Goal: Communication & Community: Answer question/provide support

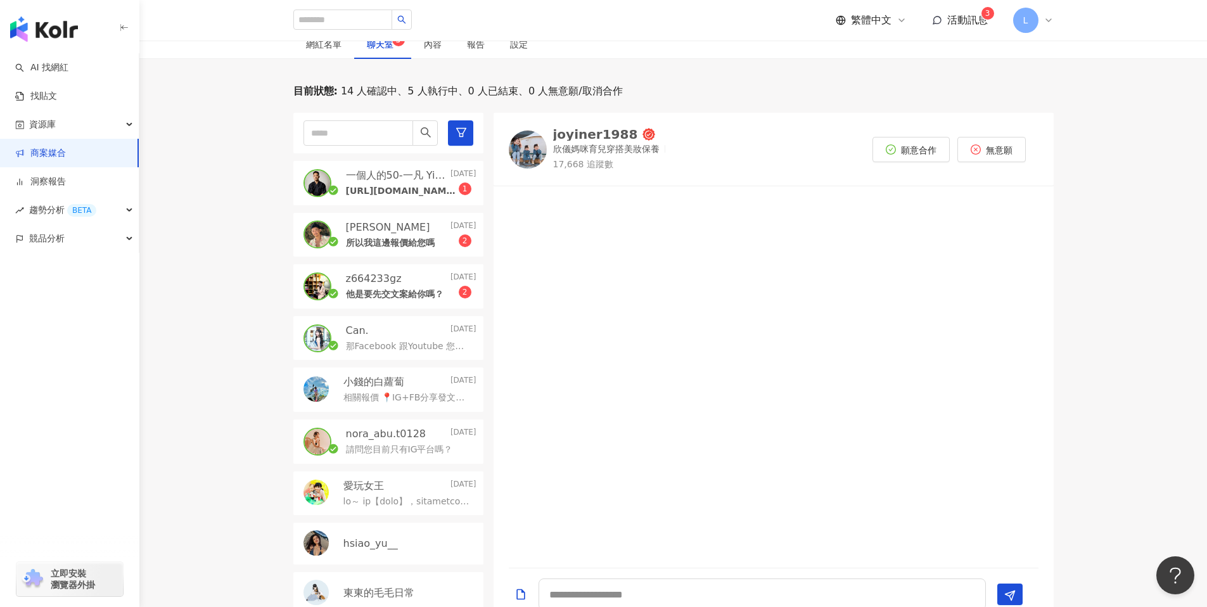
click at [972, 15] on span "活動訊息" at bounding box center [967, 20] width 41 height 12
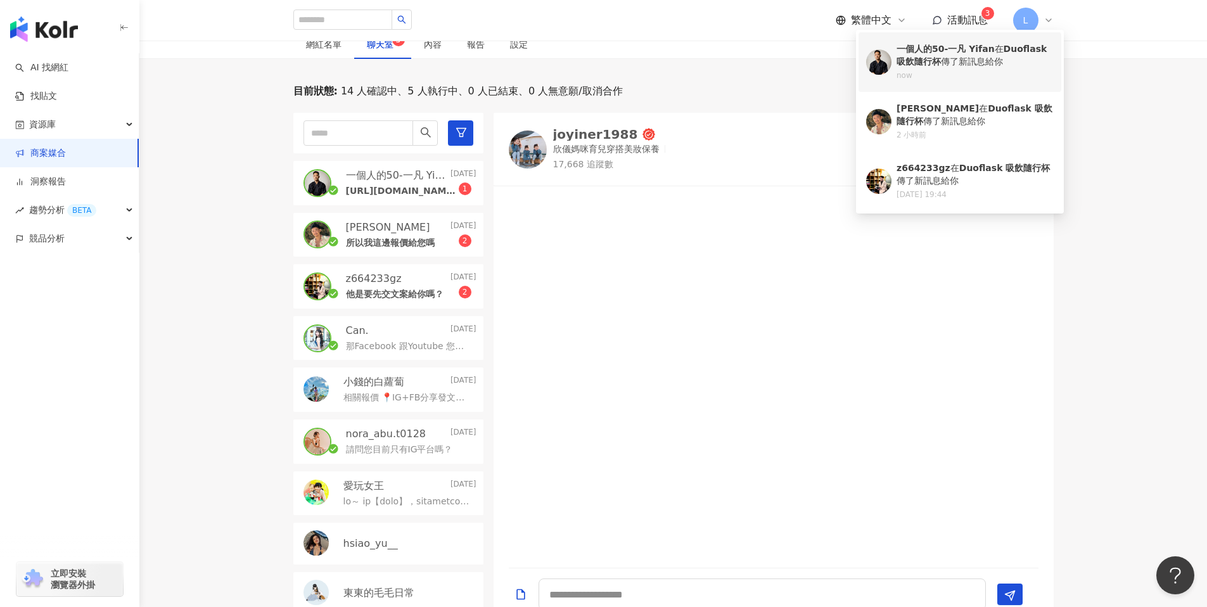
click at [966, 49] on b "一個人的50-一凡 Yifan" at bounding box center [946, 49] width 98 height 10
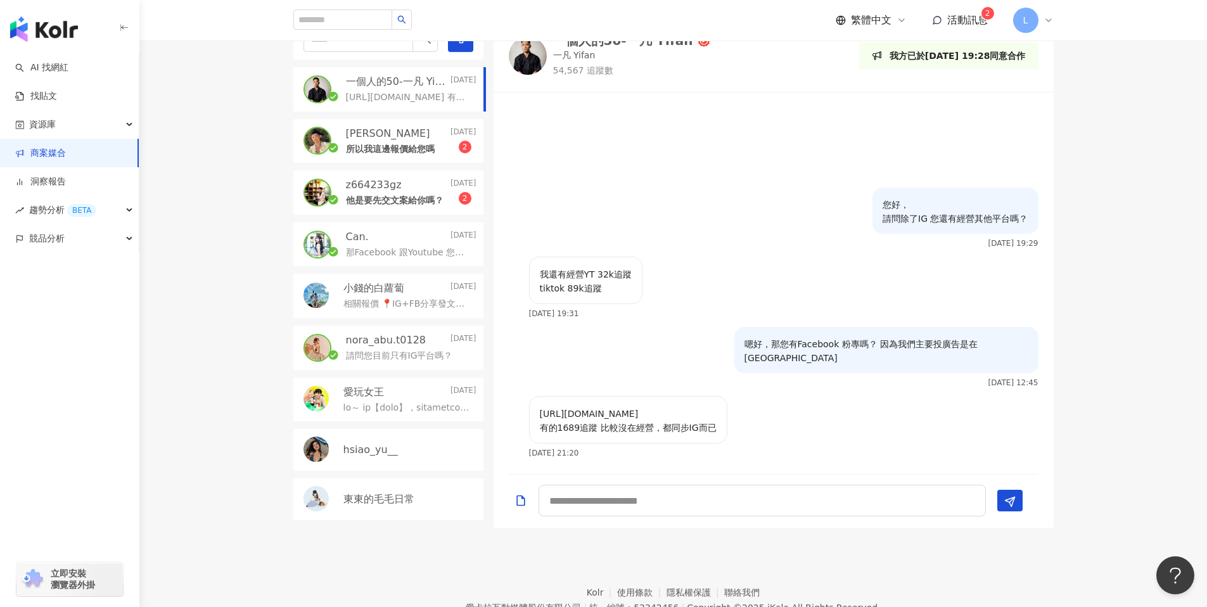
scroll to position [461, 0]
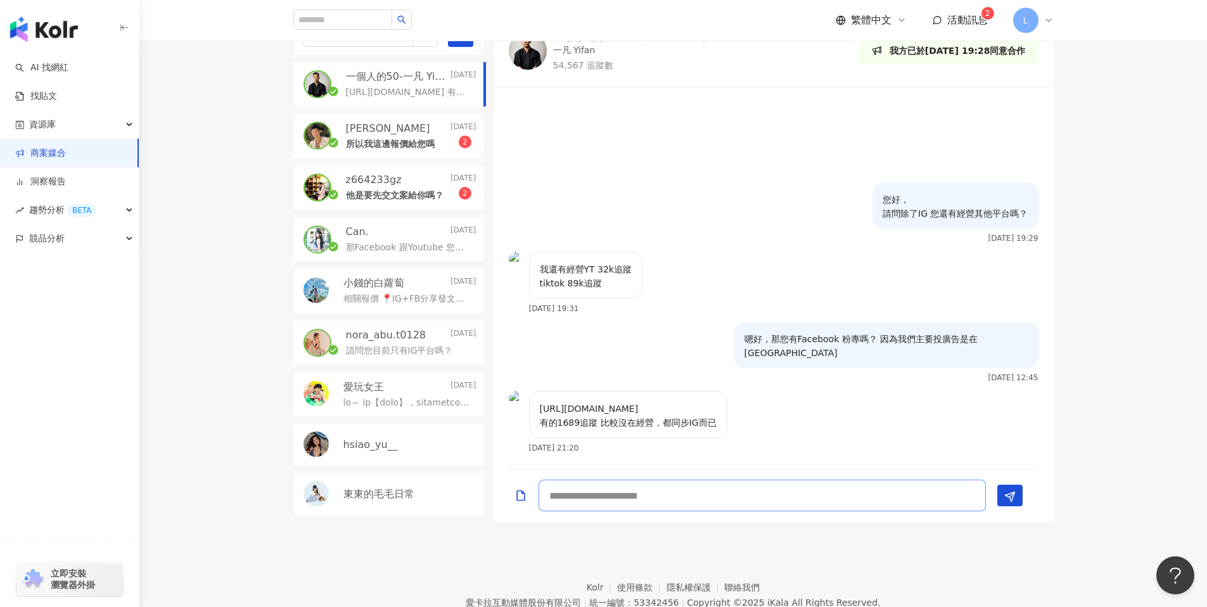
click at [651, 498] on textarea at bounding box center [762, 496] width 447 height 32
type textarea "*"
click at [645, 489] on textarea "*********" at bounding box center [762, 496] width 447 height 32
click at [707, 492] on textarea "*********" at bounding box center [762, 496] width 447 height 32
type textarea "**********"
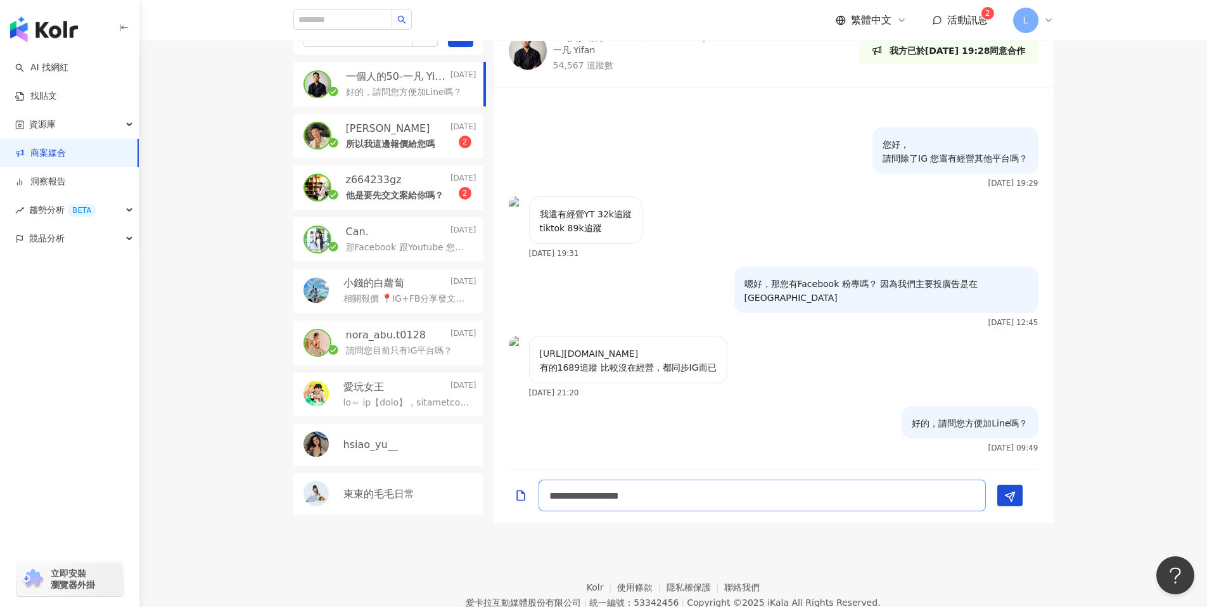
scroll to position [1, 0]
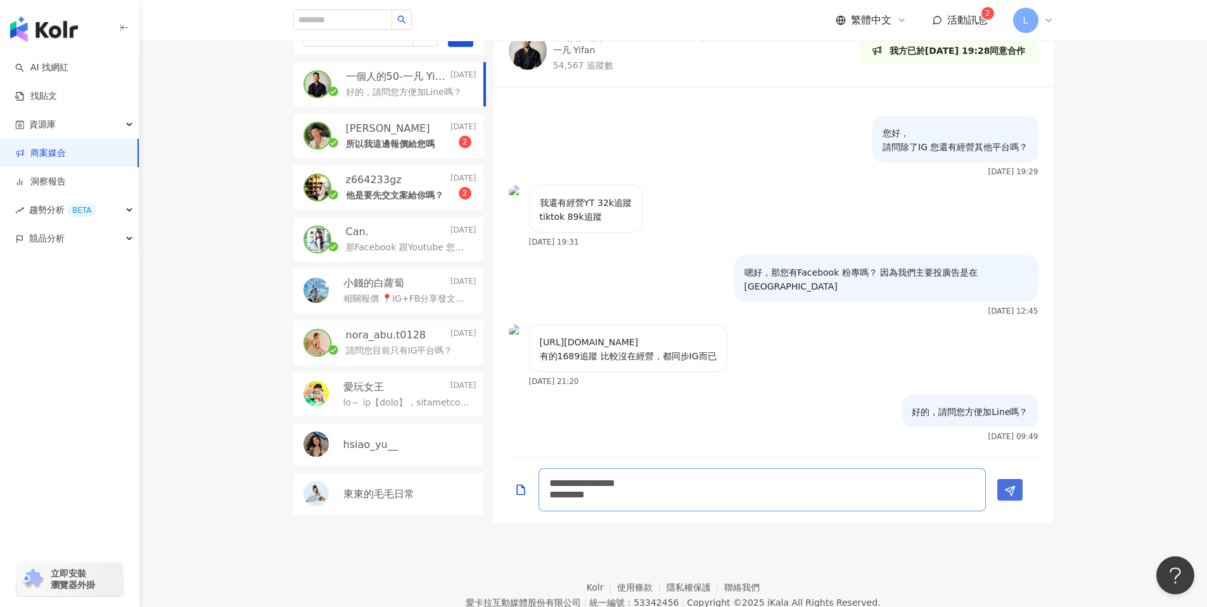
type textarea "**********"
click at [1015, 496] on button "Send" at bounding box center [1010, 490] width 25 height 22
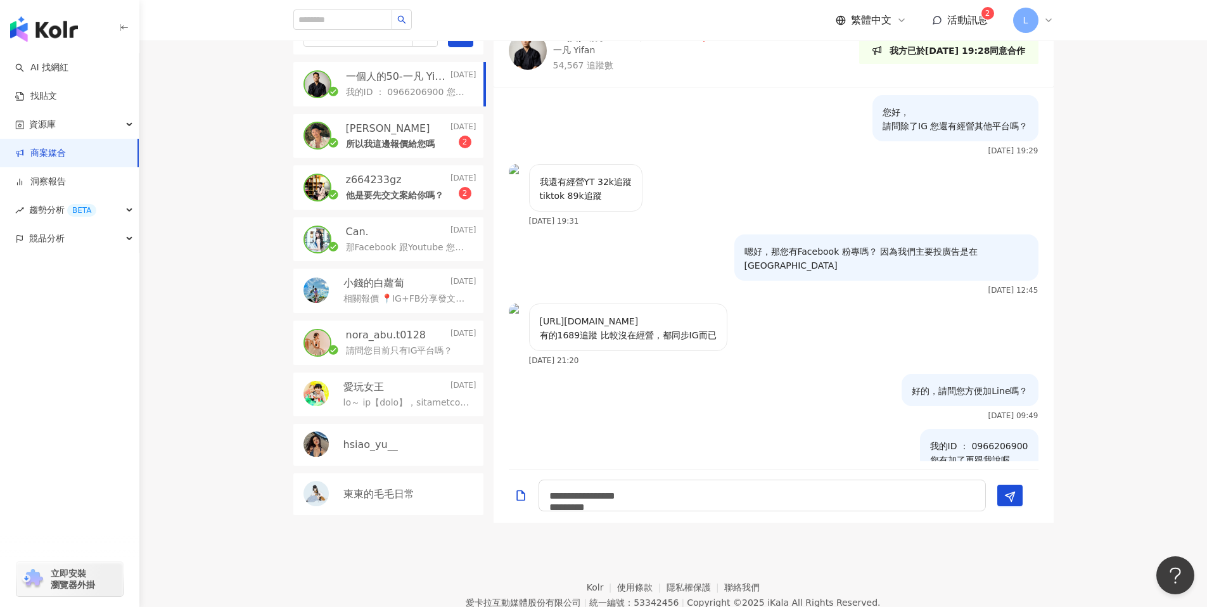
scroll to position [23, 0]
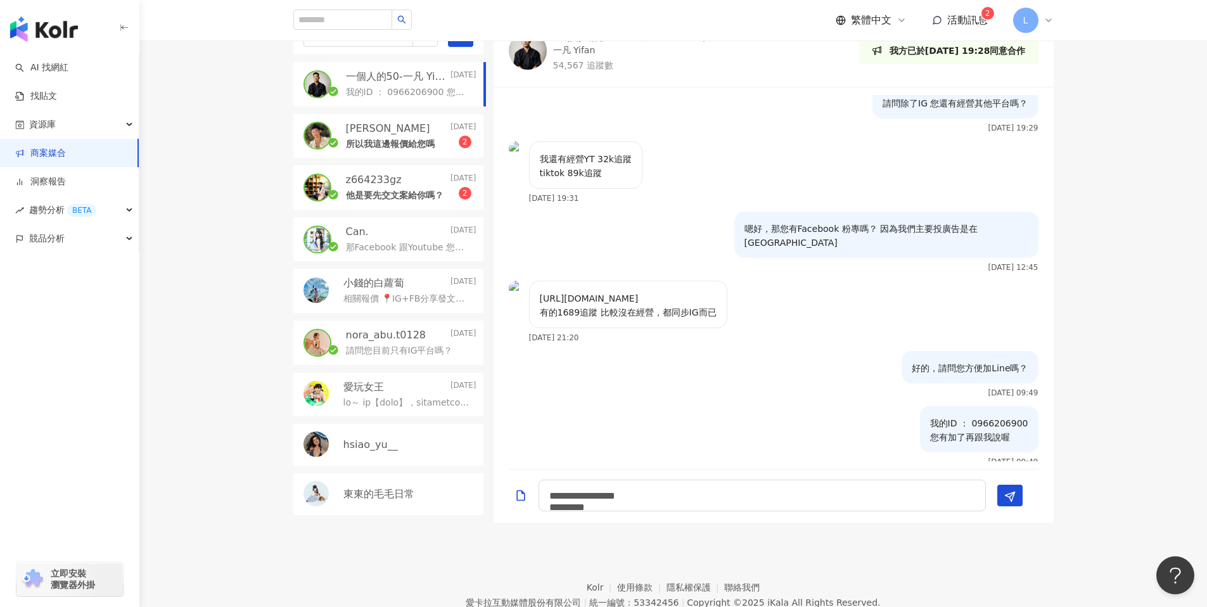
click at [375, 136] on div "所以我這邊報價給您嗎 2" at bounding box center [411, 143] width 131 height 15
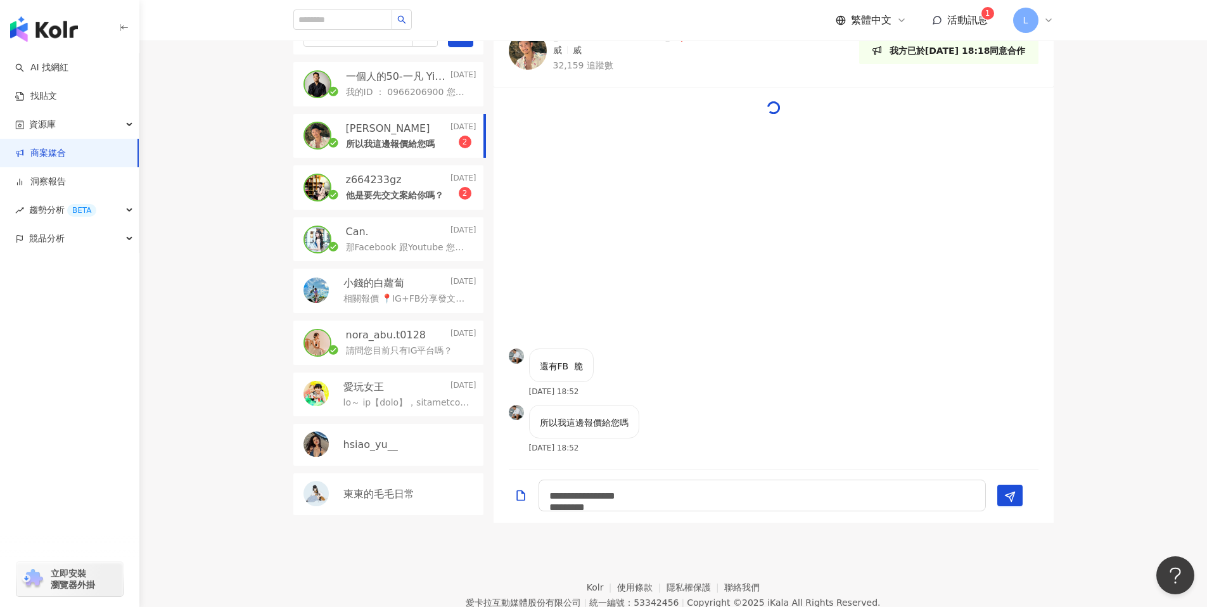
scroll to position [232, 0]
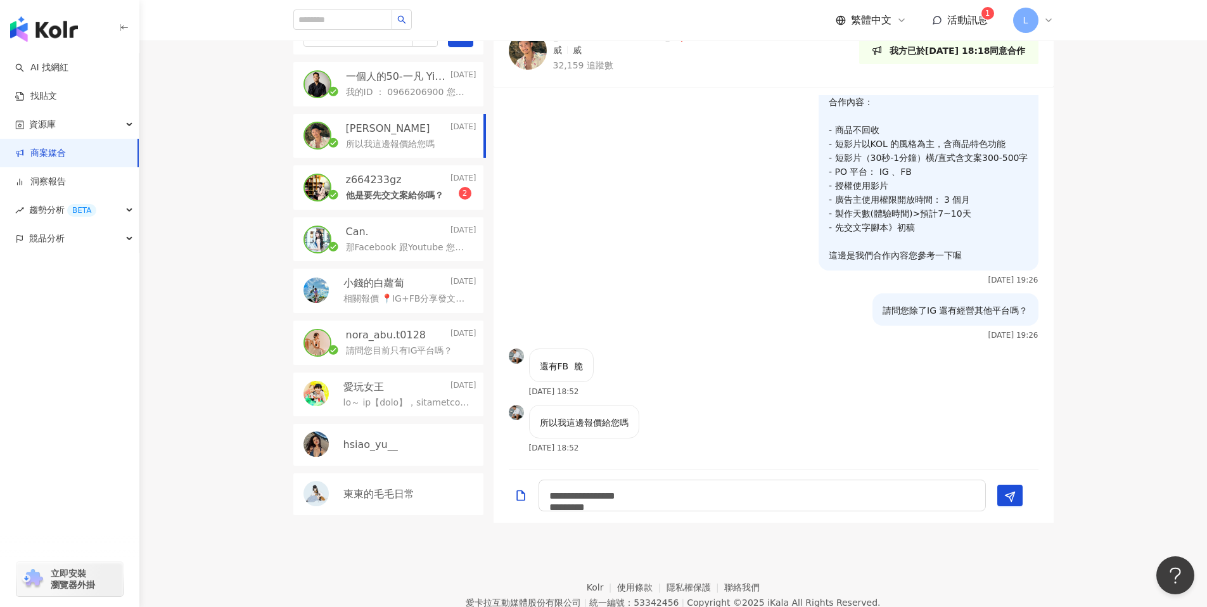
click at [377, 89] on p "我的ID ： 0966206900 您有加了再跟我說喔" at bounding box center [408, 92] width 125 height 13
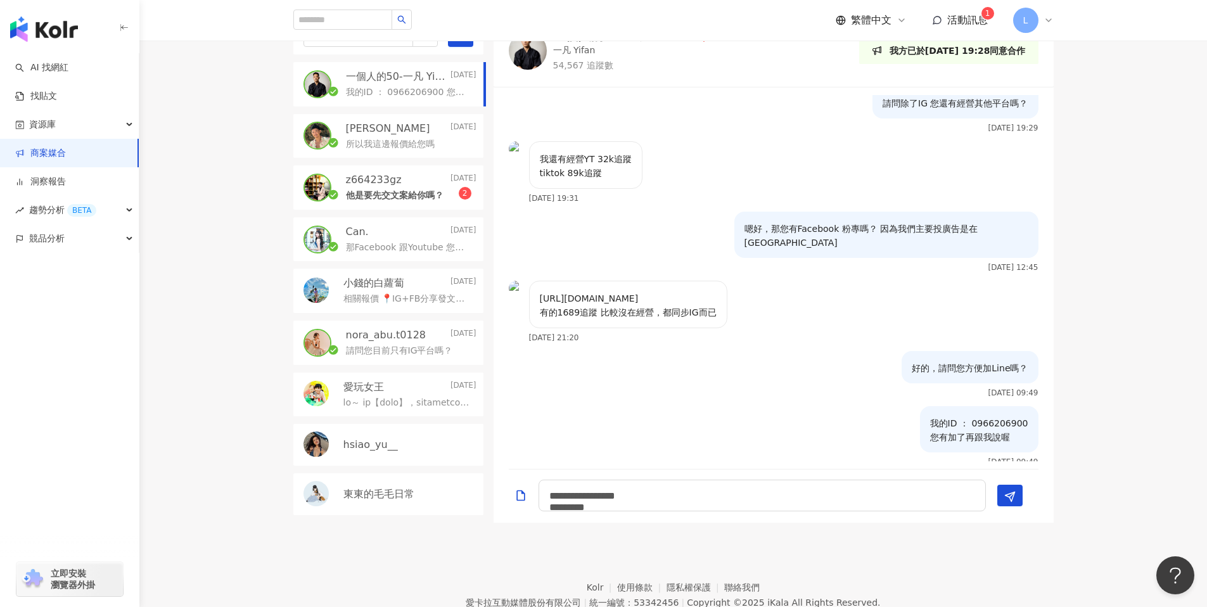
click at [529, 52] on img at bounding box center [528, 51] width 38 height 38
click at [425, 183] on div "z664233gz [DATE]" at bounding box center [411, 180] width 131 height 14
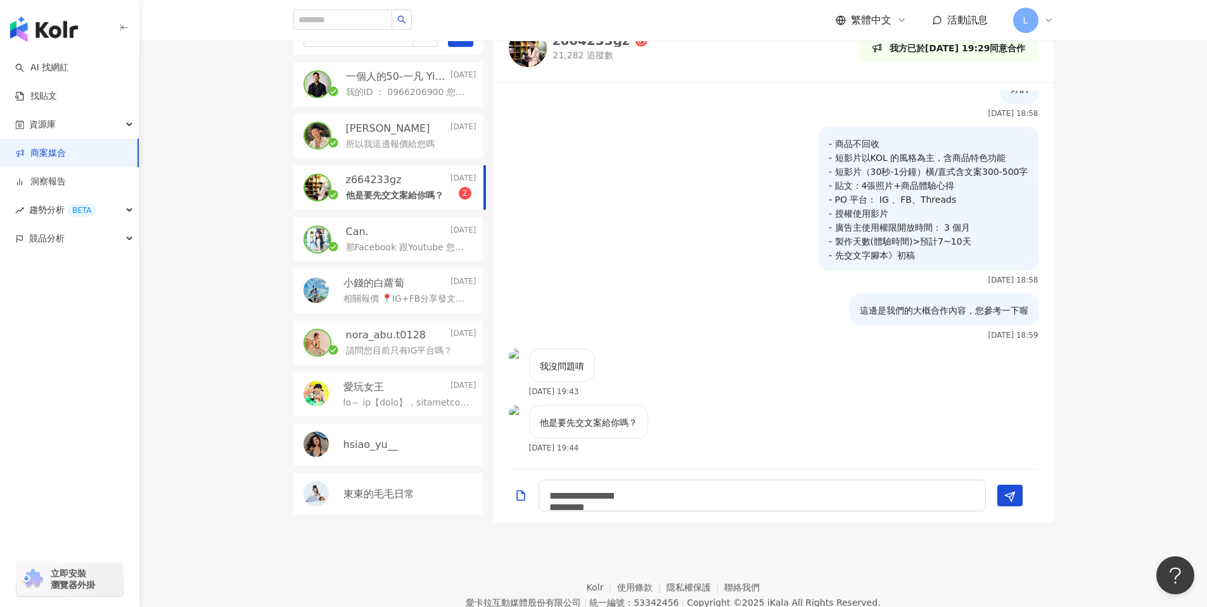
click at [397, 133] on p "[PERSON_NAME]" at bounding box center [388, 129] width 84 height 14
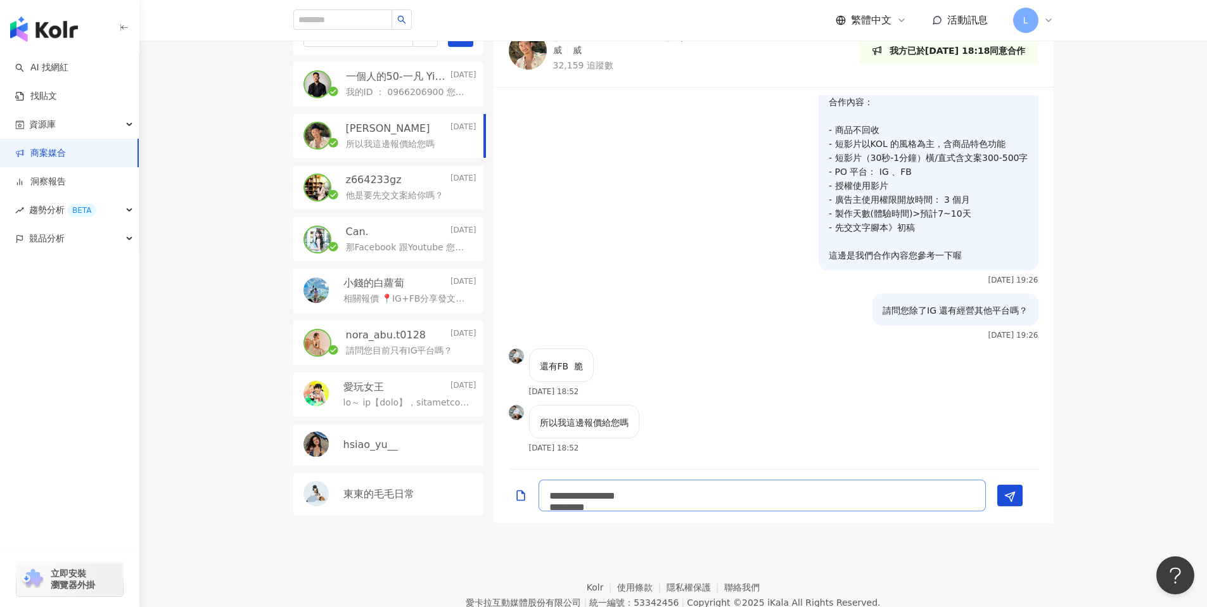
click at [631, 498] on textarea "**********" at bounding box center [762, 496] width 447 height 32
type textarea "**********"
click at [662, 270] on div "合作內容： - 商品不回收 - 短影片以KOL 的風格為主，含商品特色功能 - 短影片（30秒-1分鐘）橫/直式含文案300-500字 - PO 平台： IG…" at bounding box center [774, 189] width 560 height 209
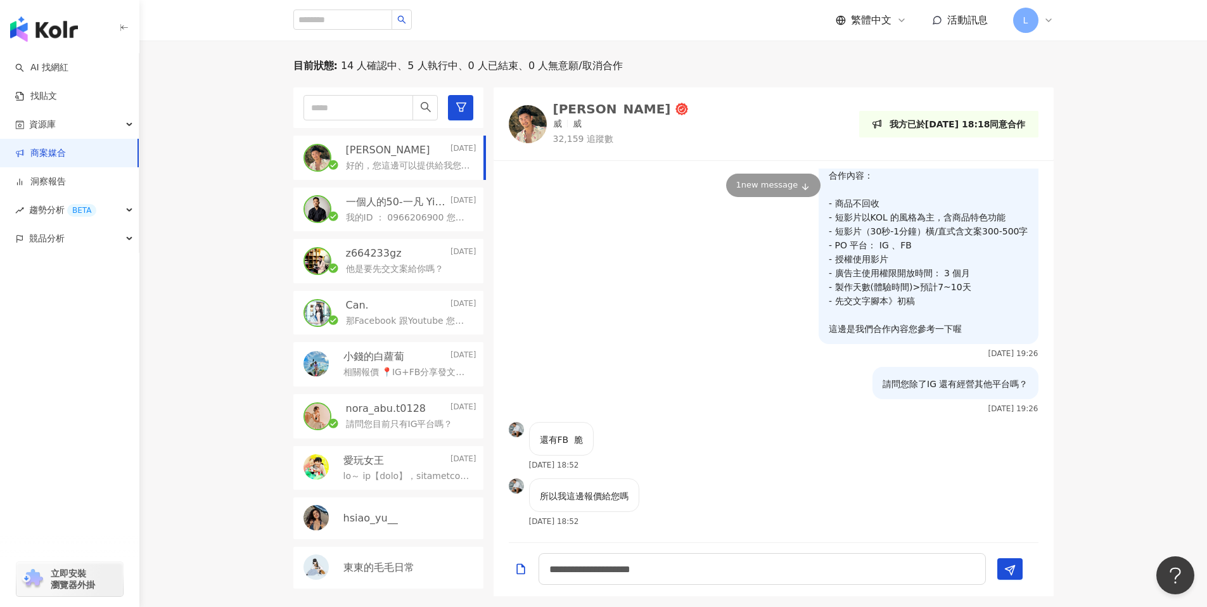
scroll to position [376, 0]
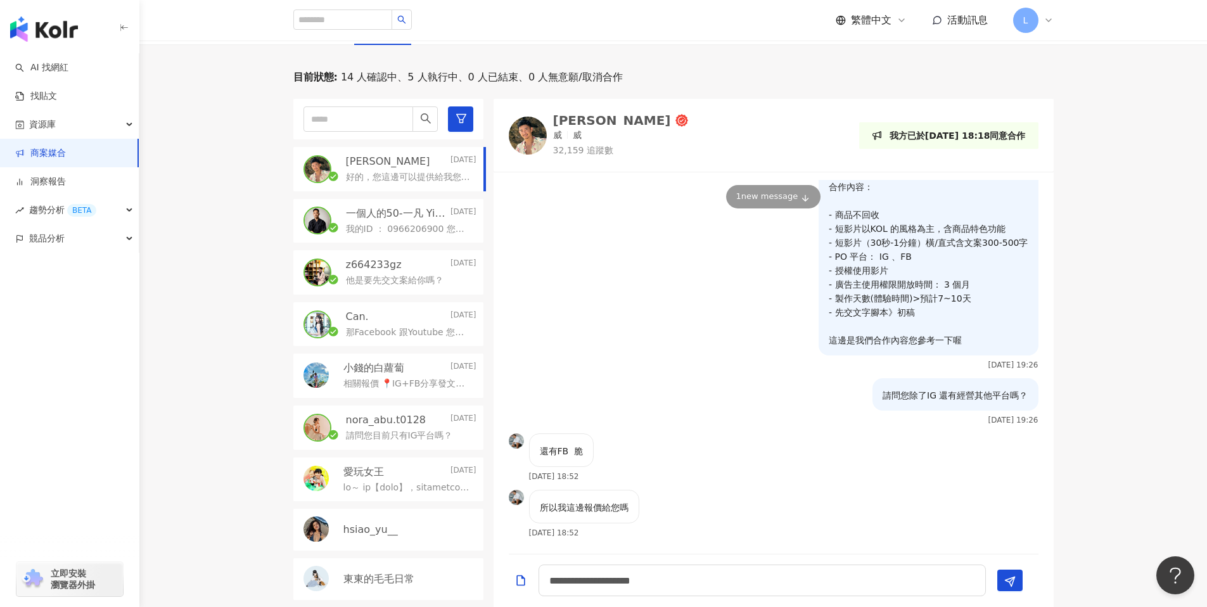
click at [380, 267] on p "z664233gz" at bounding box center [374, 265] width 56 height 14
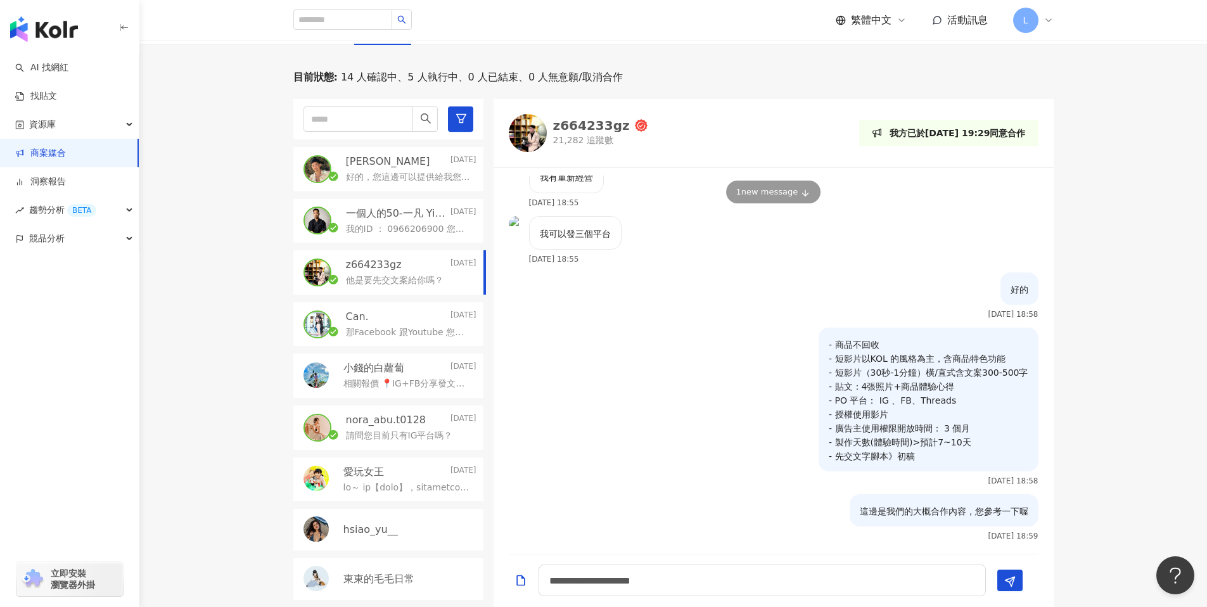
scroll to position [369, 0]
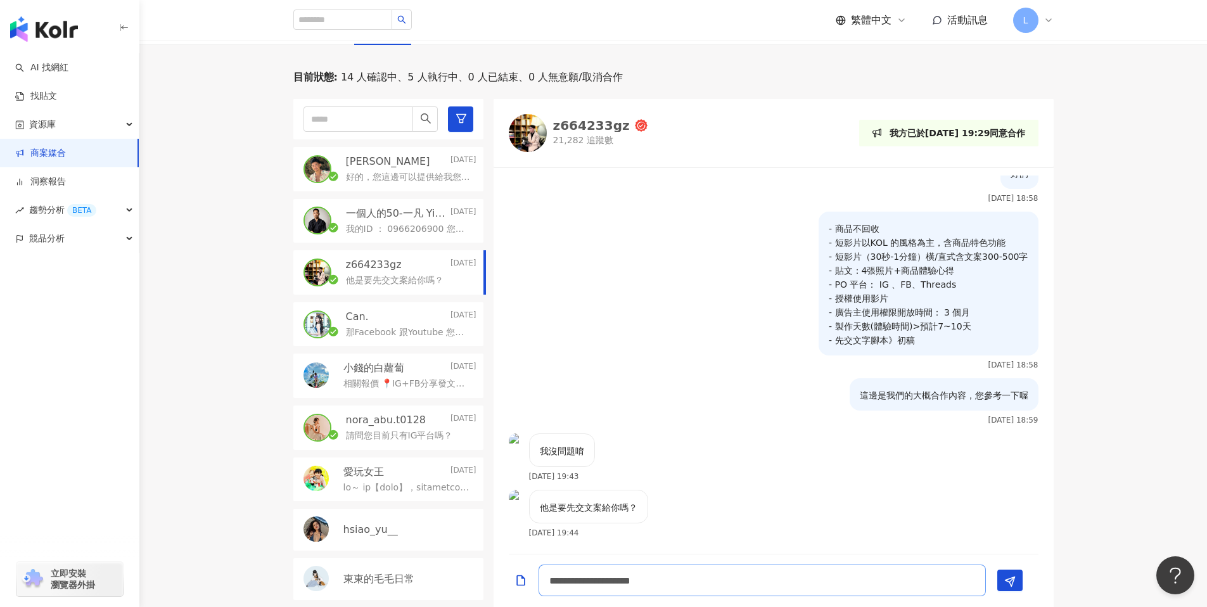
click at [633, 593] on textarea "**********" at bounding box center [762, 581] width 447 height 32
click at [658, 584] on textarea "**********" at bounding box center [762, 581] width 447 height 32
click at [637, 577] on textarea "**********" at bounding box center [762, 581] width 447 height 32
drag, startPoint x: 1115, startPoint y: 228, endPoint x: 1158, endPoint y: 135, distance: 101.8
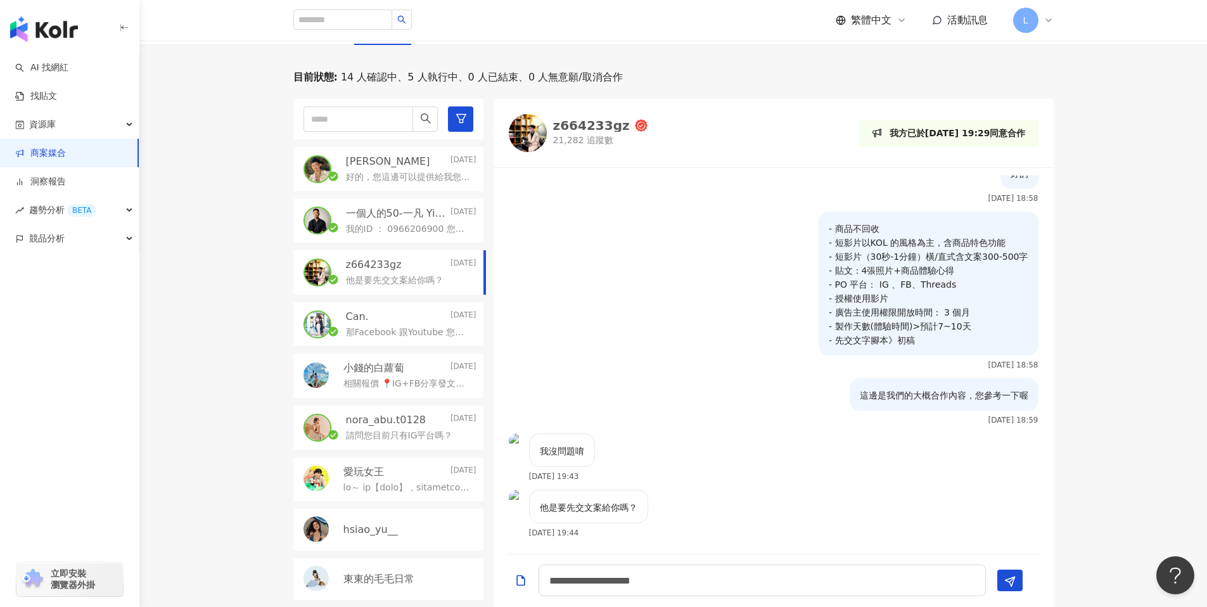
click at [1116, 226] on div "目前狀態 : 14 人確認中、5 人執行中、0 人已結束、0 人無意願/取消合作 [PERSON_NAME] [DATE] 好的，您這邊可以提供給我您的合作方…" at bounding box center [673, 338] width 1068 height 537
click at [714, 283] on div "- 商品不回收 - 短影片以KOL 的風格為主，含商品特色功能 - 短影片（30秒-1分鐘）橫/直式含文案300-500字 - 貼文：4張照片+商品體驗心得 …" at bounding box center [774, 295] width 560 height 167
click at [630, 290] on div "- 商品不回收 - 短影片以KOL 的風格為主，含商品特色功能 - 短影片（30秒-1分鐘）橫/直式含文案300-500字 - 貼文：4張照片+商品體驗心得 …" at bounding box center [774, 295] width 560 height 167
click at [1103, 232] on div "目前狀態 : 14 人確認中、5 人執行中、0 人已結束、0 人無意願/取消合作 [PERSON_NAME] [DATE] 好的，您這邊可以提供給我您的合作方…" at bounding box center [673, 338] width 1068 height 537
click at [364, 225] on p "我的ID ： 0966206900 您有加了再跟我說喔" at bounding box center [408, 229] width 125 height 13
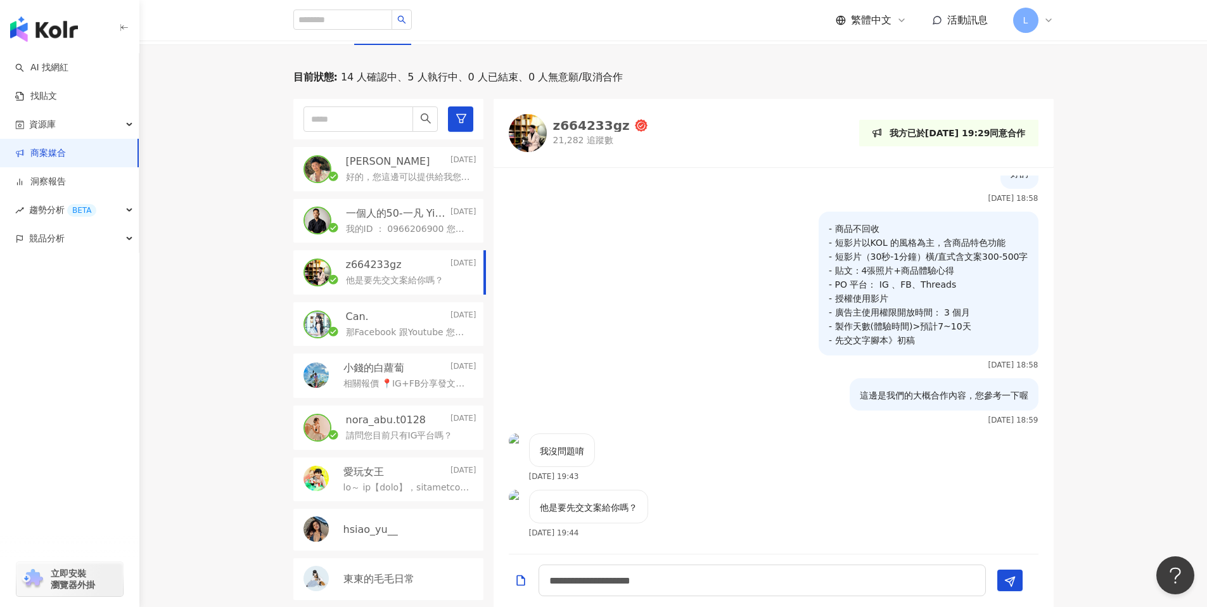
scroll to position [23, 0]
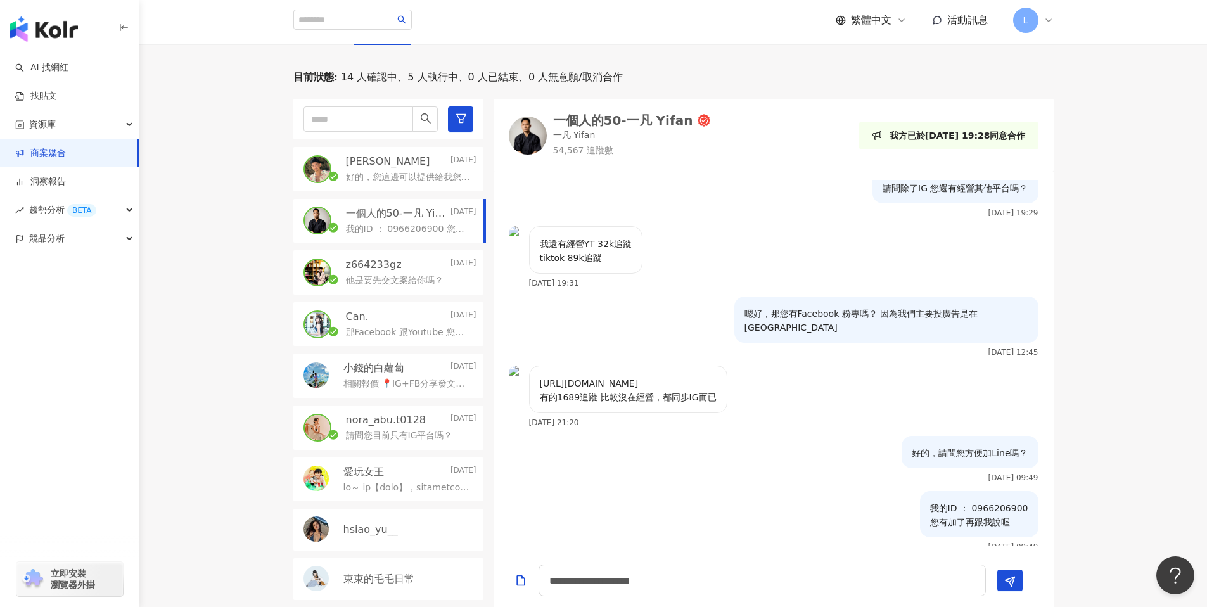
click at [730, 491] on div "我的ID ： 0966206900 您有加了再跟我說喔 [DATE] 09:49" at bounding box center [774, 525] width 560 height 69
click at [388, 379] on p "相關報價 📍IG+FB分享發文各一篇(照片10-15張供選擇)：NT$4500 （限時動態分享附上連結導購+NT$500）30日點擊率曾130萬 📍IG re…" at bounding box center [407, 384] width 128 height 13
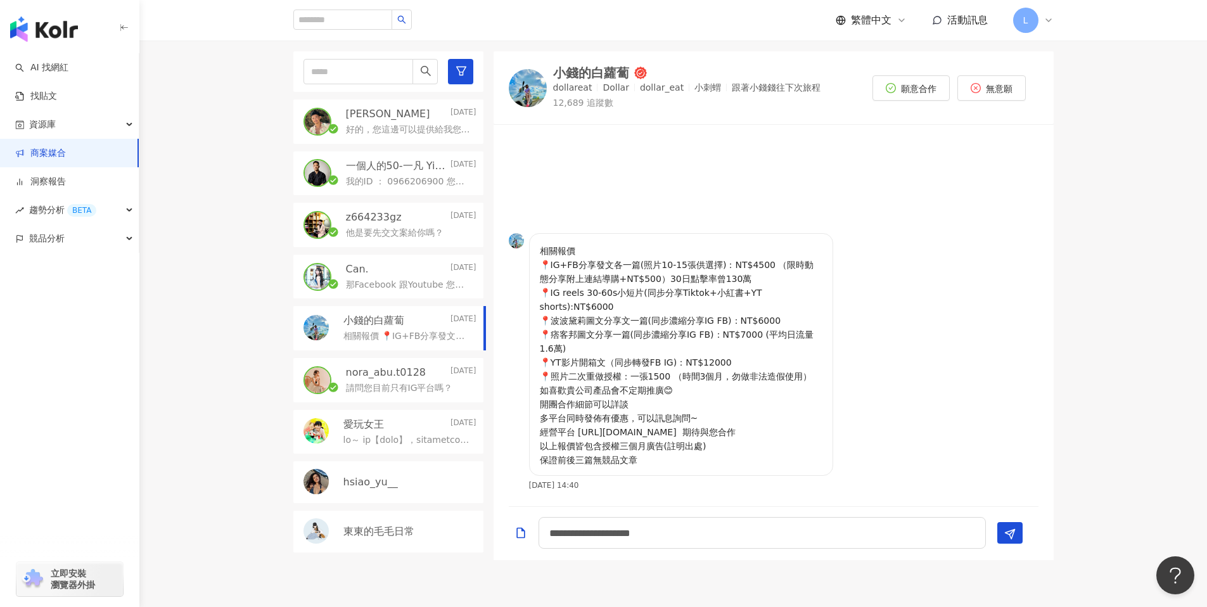
scroll to position [426, 0]
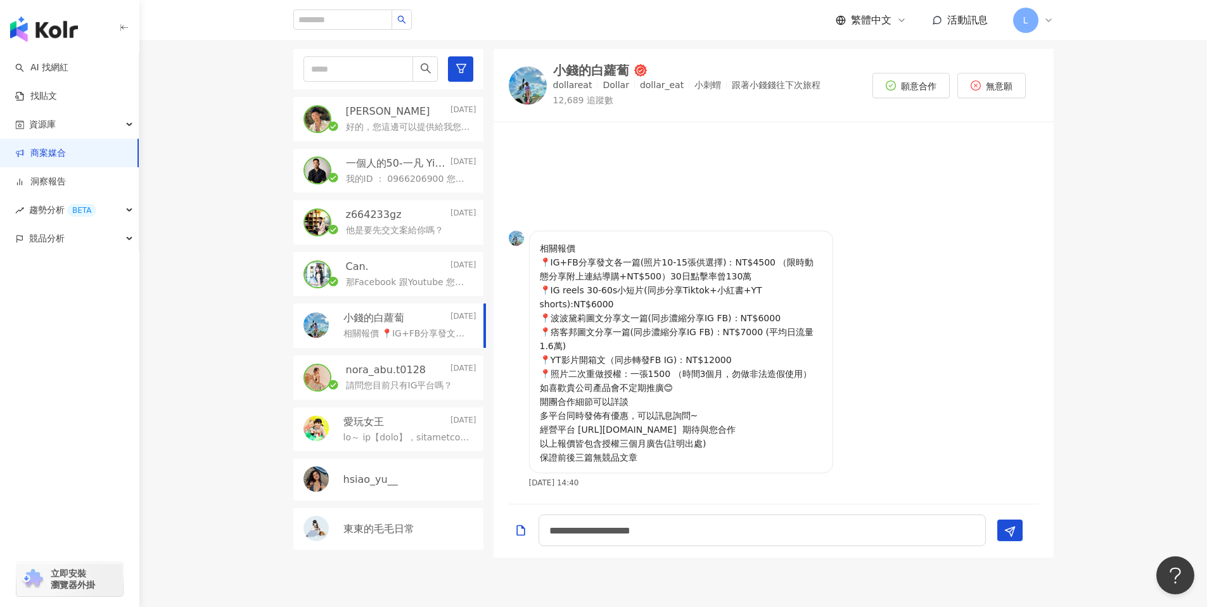
click at [371, 473] on p "hsiao_yu__" at bounding box center [370, 480] width 55 height 14
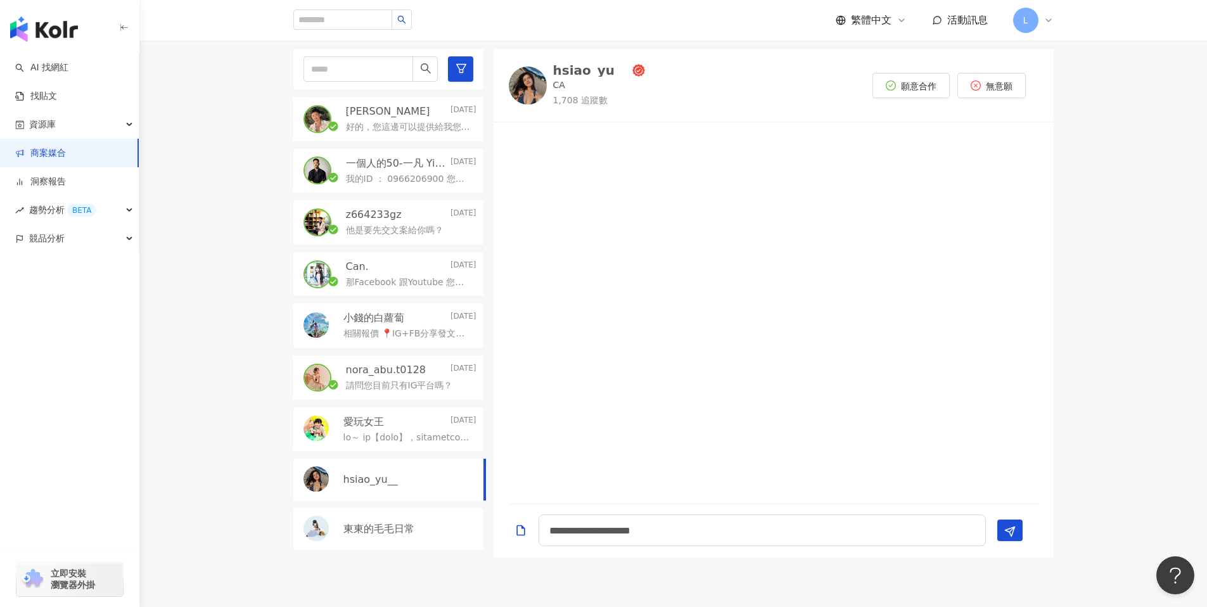
click at [412, 437] on p at bounding box center [407, 438] width 128 height 13
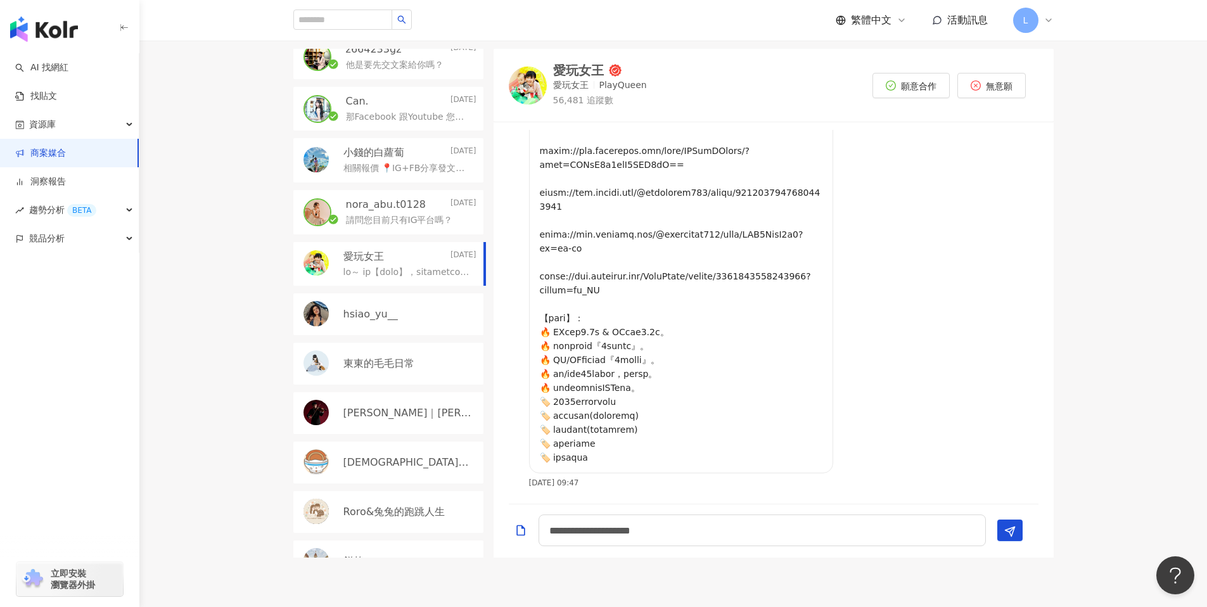
scroll to position [191, 0]
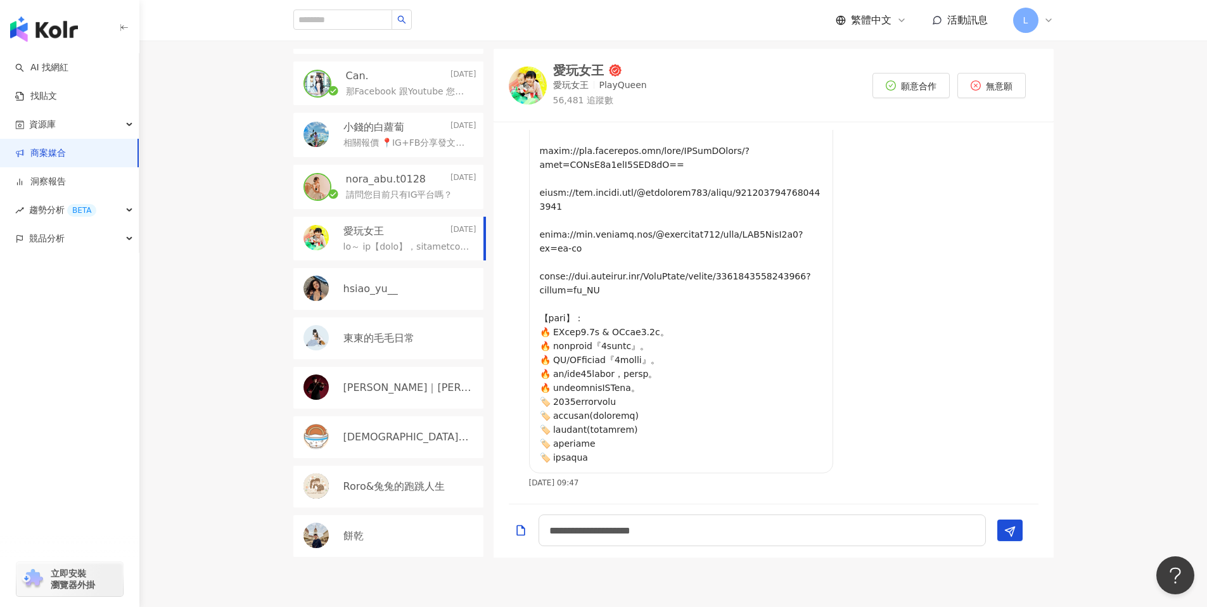
click at [386, 381] on p "[PERSON_NAME]｜[PERSON_NAME]" at bounding box center [408, 388] width 131 height 14
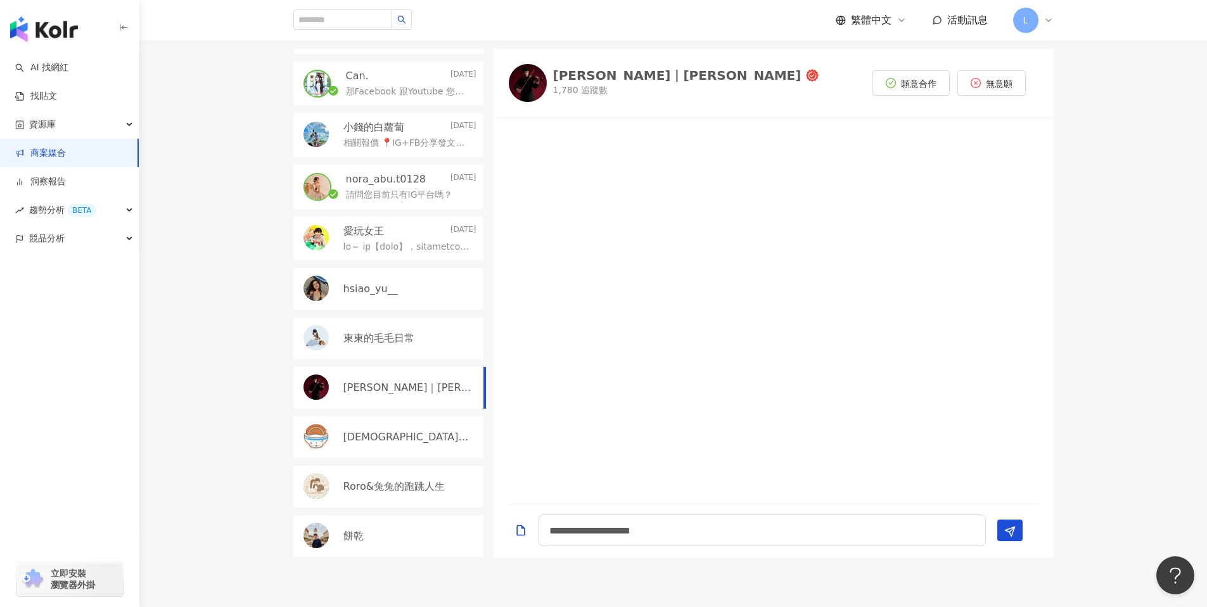
click at [380, 431] on p "[DEMOGRAPHIC_DATA]肉飯歸一教" at bounding box center [408, 437] width 131 height 14
click at [377, 480] on p "Roro&兔兔的跑跳人生" at bounding box center [394, 487] width 102 height 14
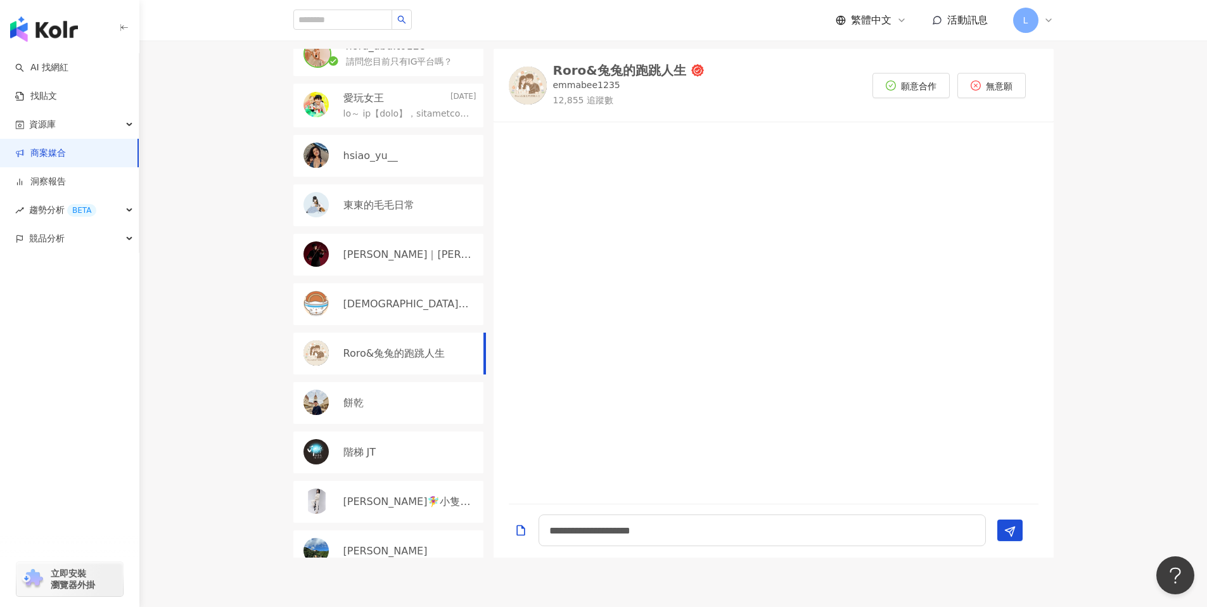
scroll to position [487, 0]
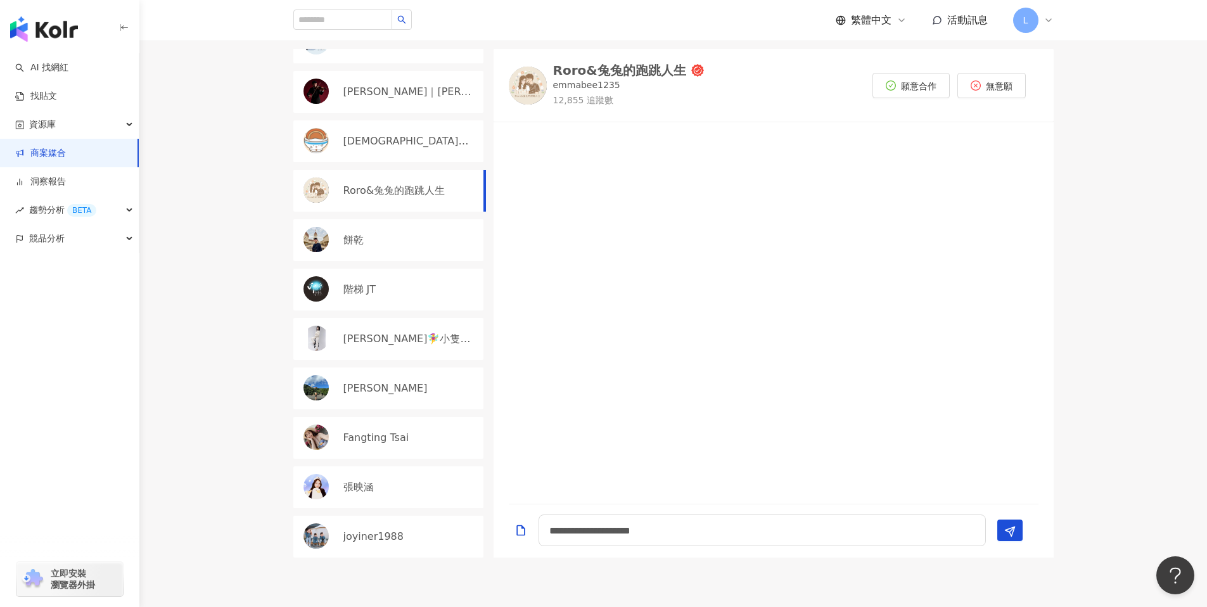
click at [390, 392] on div "[PERSON_NAME]" at bounding box center [409, 389] width 133 height 14
click at [379, 436] on p "Fangting Tsai" at bounding box center [376, 438] width 66 height 14
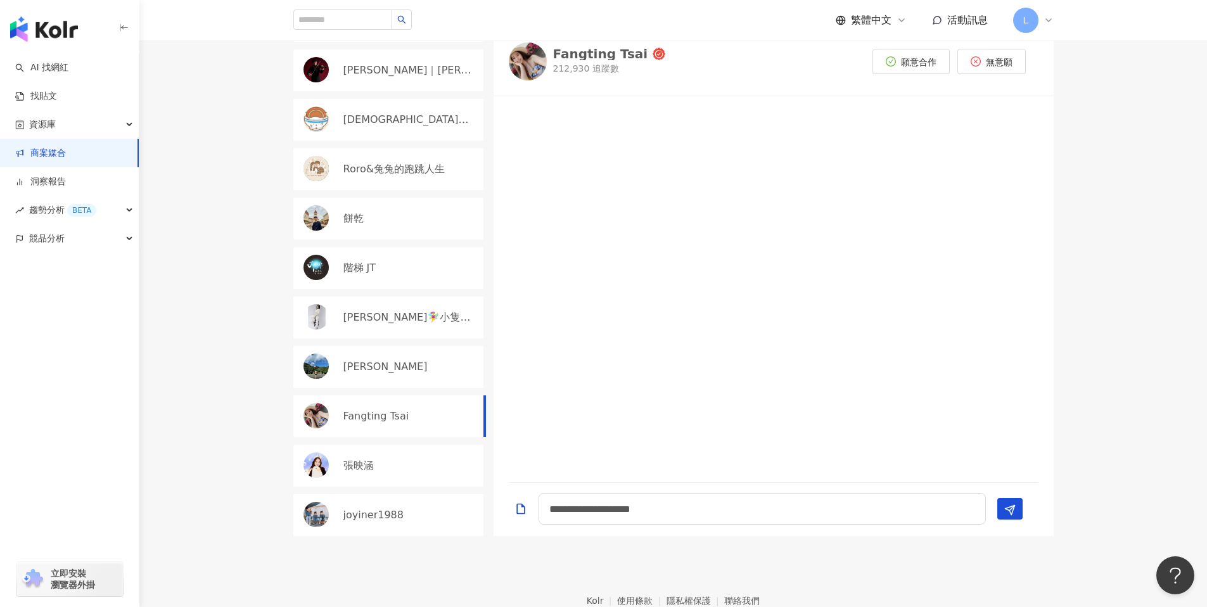
scroll to position [452, 0]
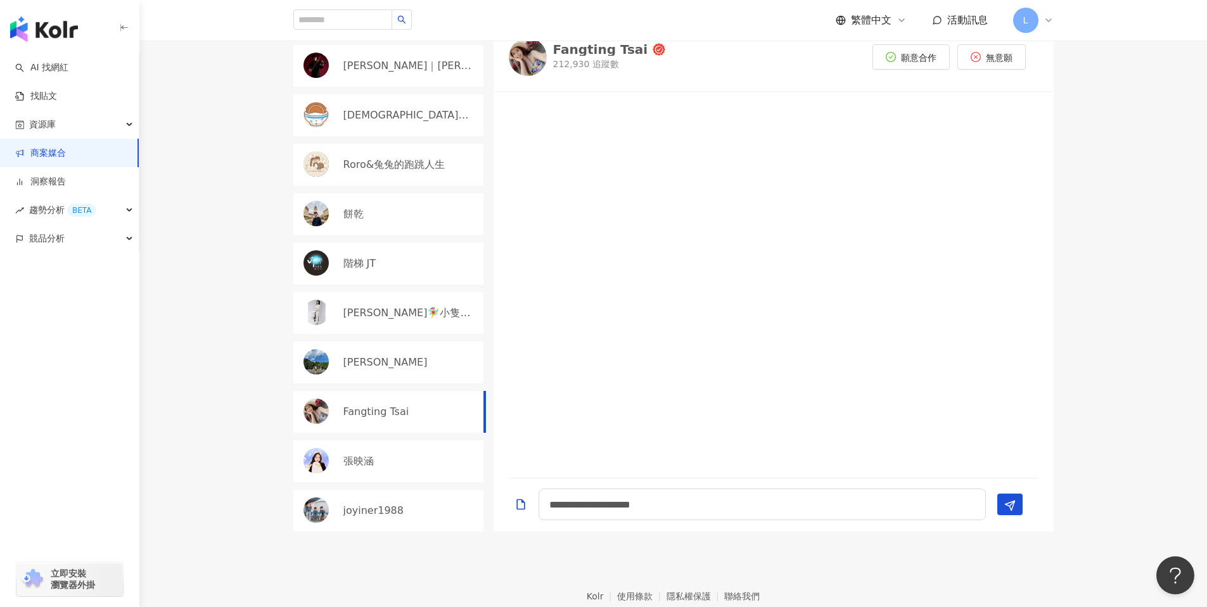
drag, startPoint x: 351, startPoint y: 456, endPoint x: 349, endPoint y: 447, distance: 9.1
click at [351, 456] on p "張映涵" at bounding box center [358, 461] width 30 height 14
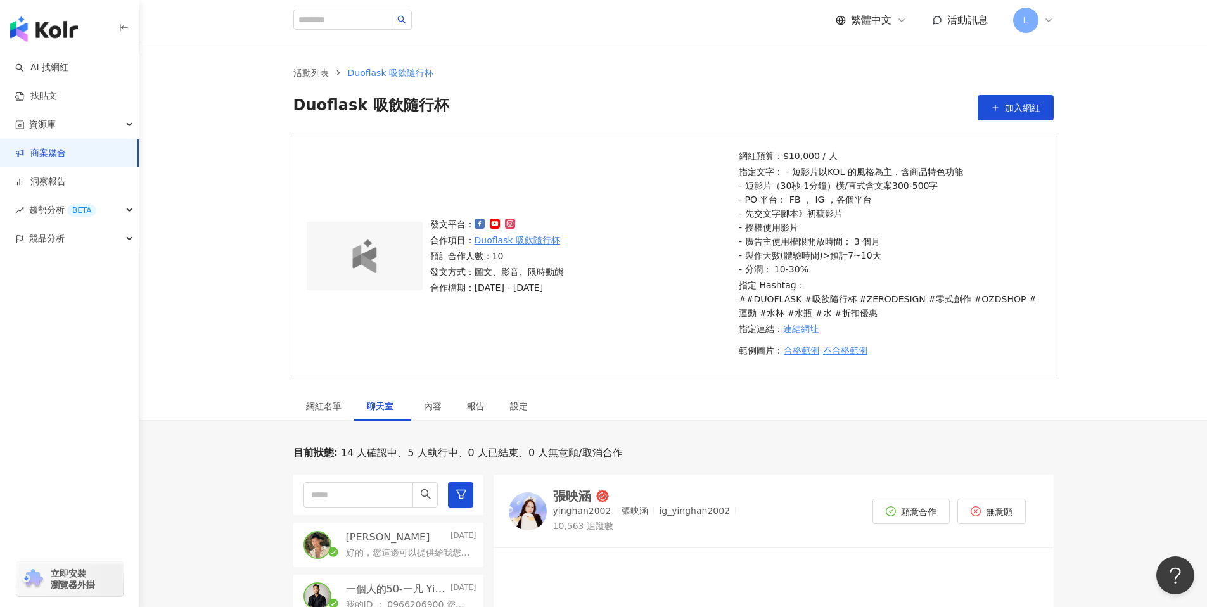
click at [66, 152] on link "商案媒合" at bounding box center [40, 153] width 51 height 13
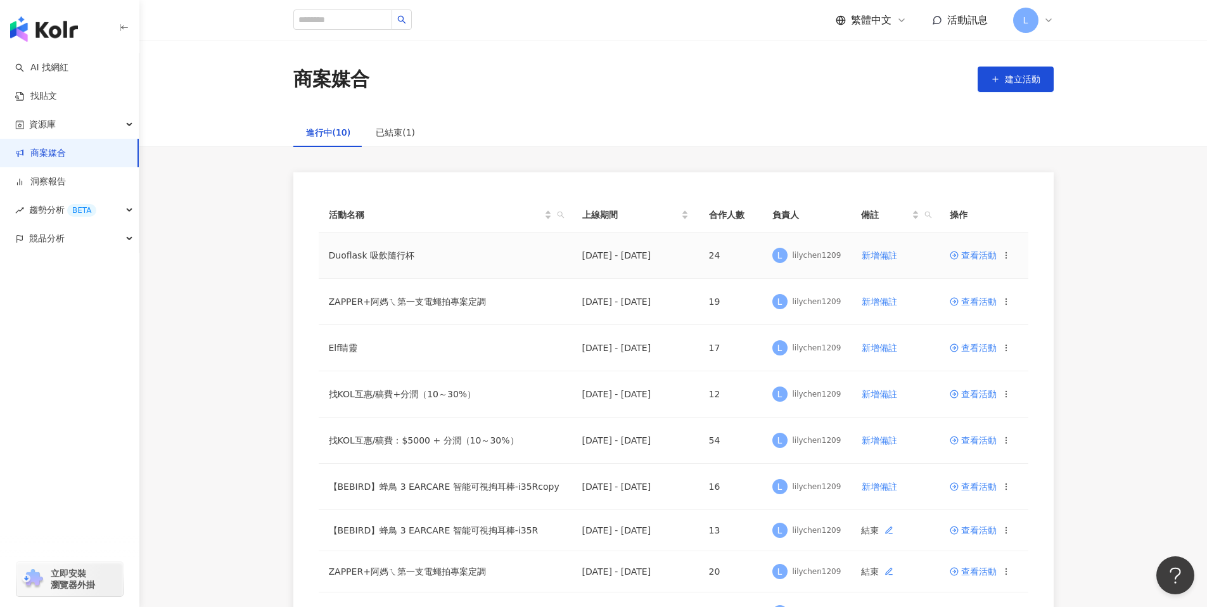
click at [970, 255] on span "查看活動" at bounding box center [973, 255] width 47 height 9
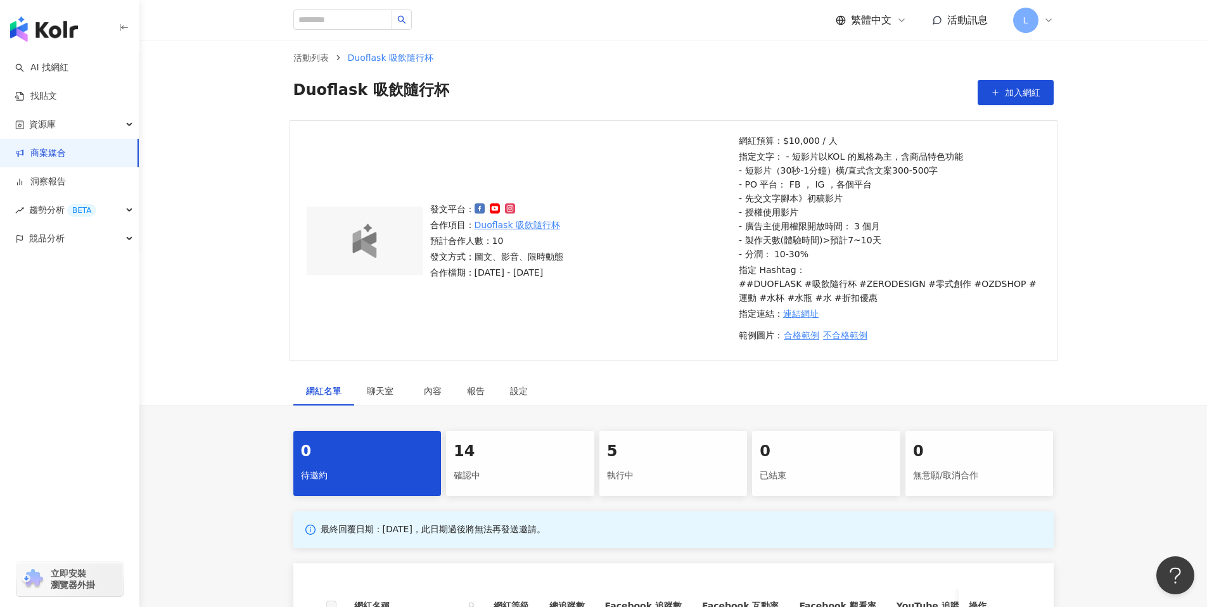
scroll to position [161, 0]
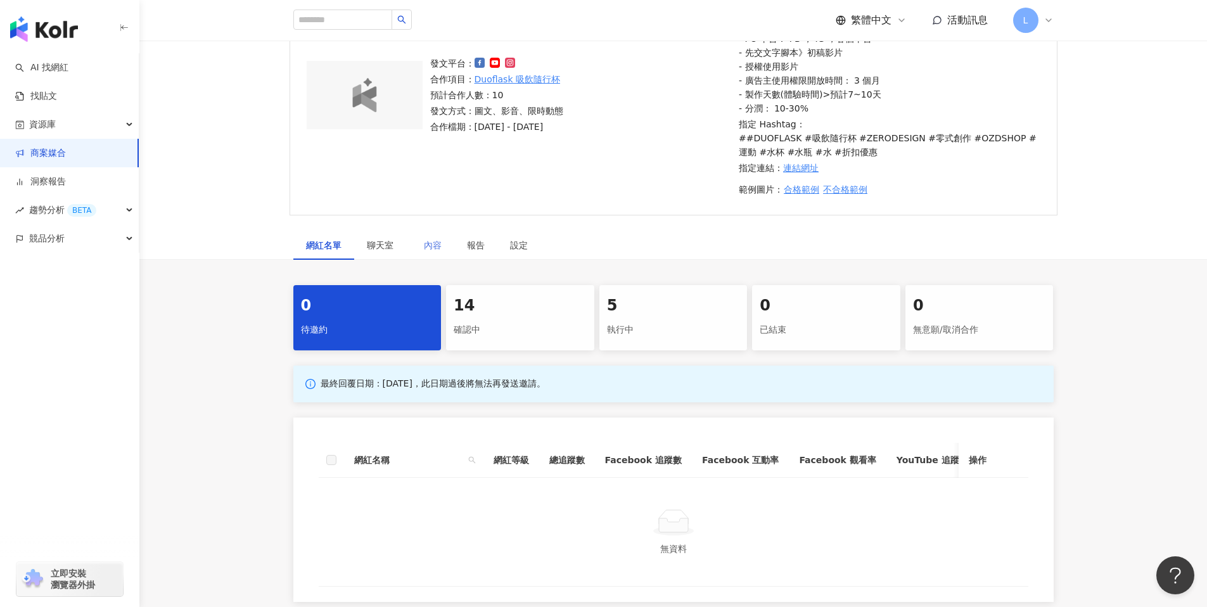
click at [440, 253] on div "內容" at bounding box center [432, 245] width 43 height 29
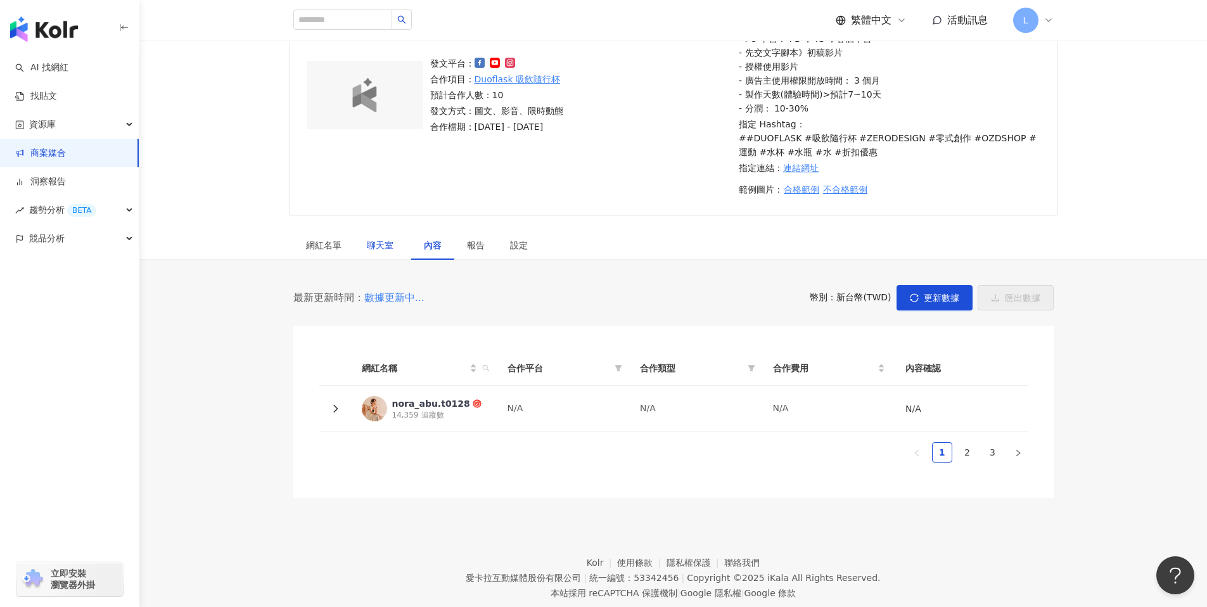
click at [369, 241] on span "聊天室" at bounding box center [383, 245] width 32 height 9
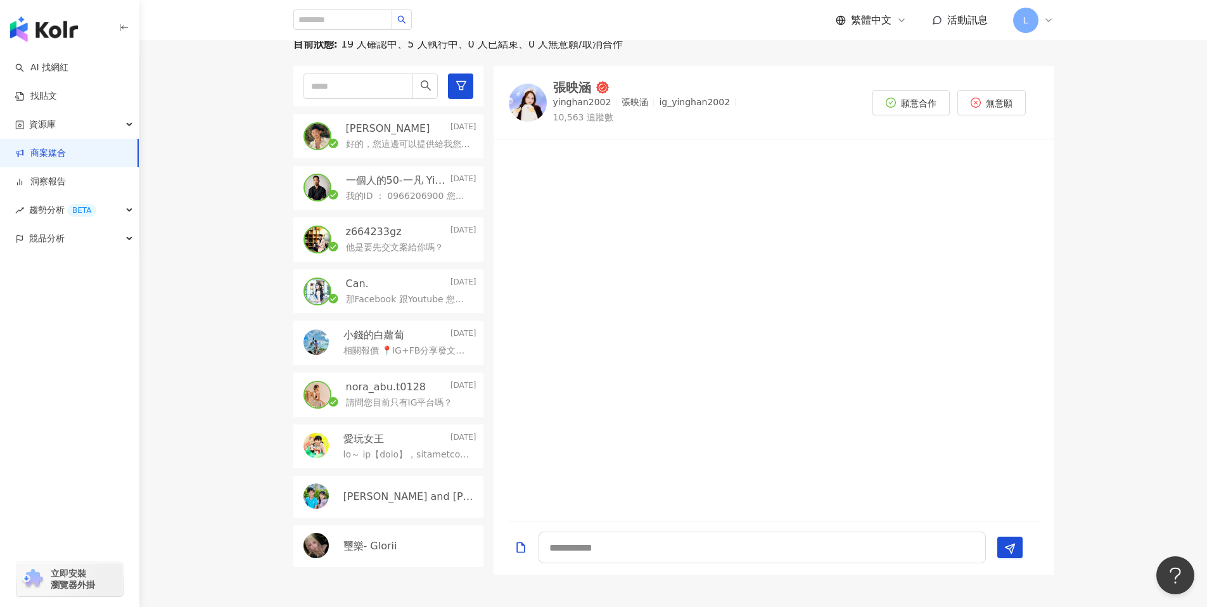
scroll to position [406, 0]
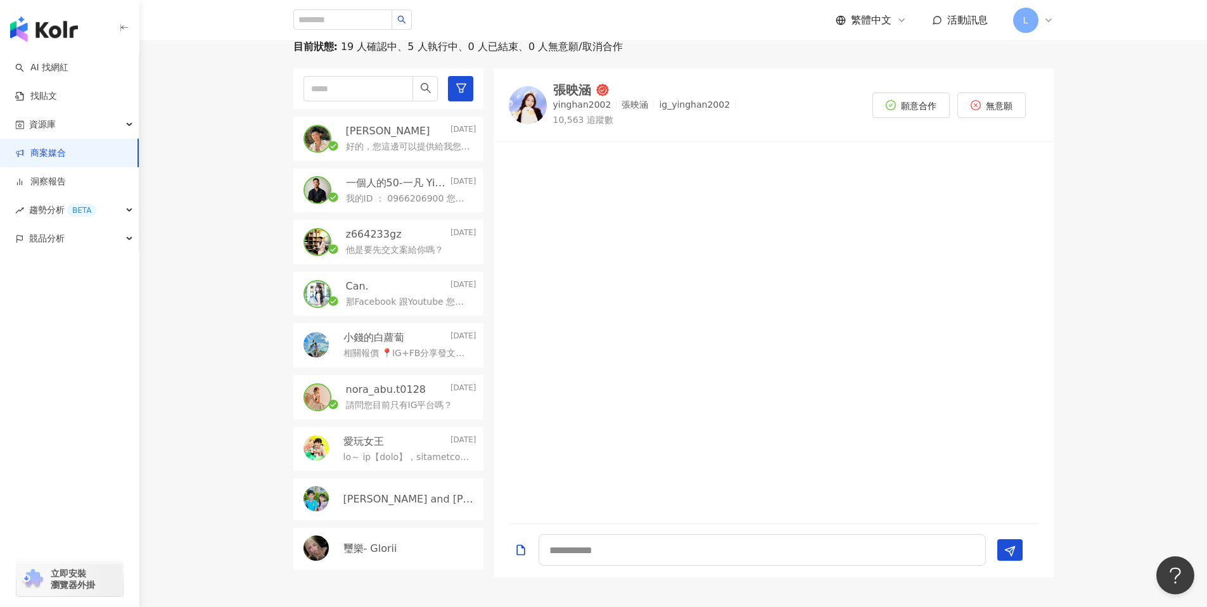
click at [429, 306] on p "那Facebook 跟Youtube 您有嗎？" at bounding box center [408, 302] width 125 height 13
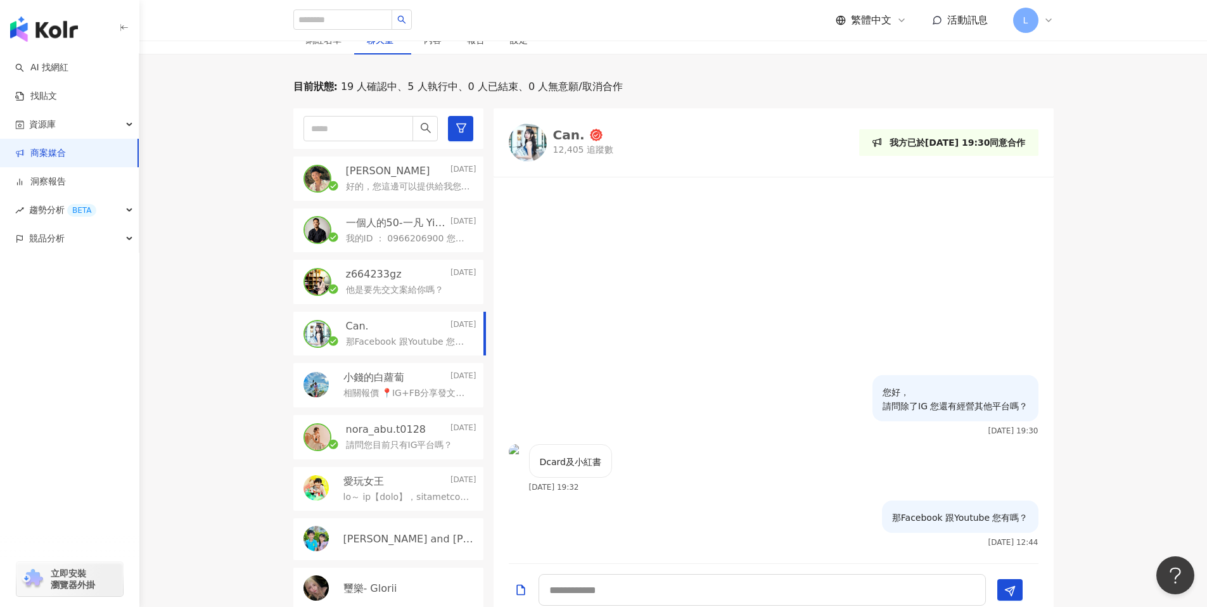
scroll to position [369, 0]
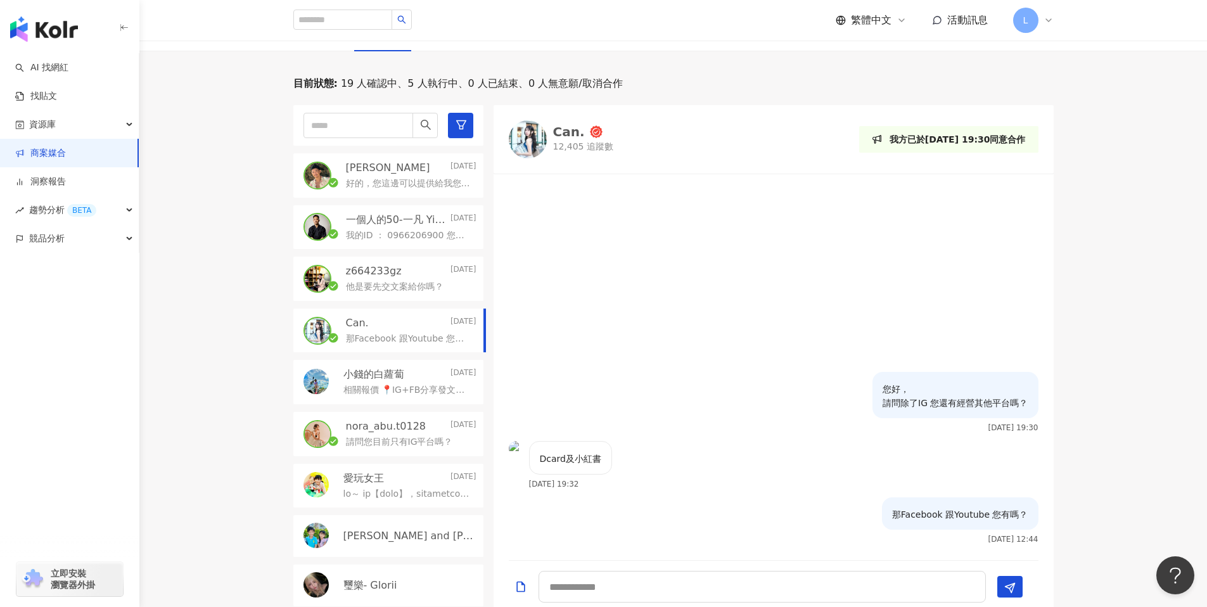
click at [406, 286] on p "他是要先交文案給你嗎？" at bounding box center [395, 287] width 98 height 13
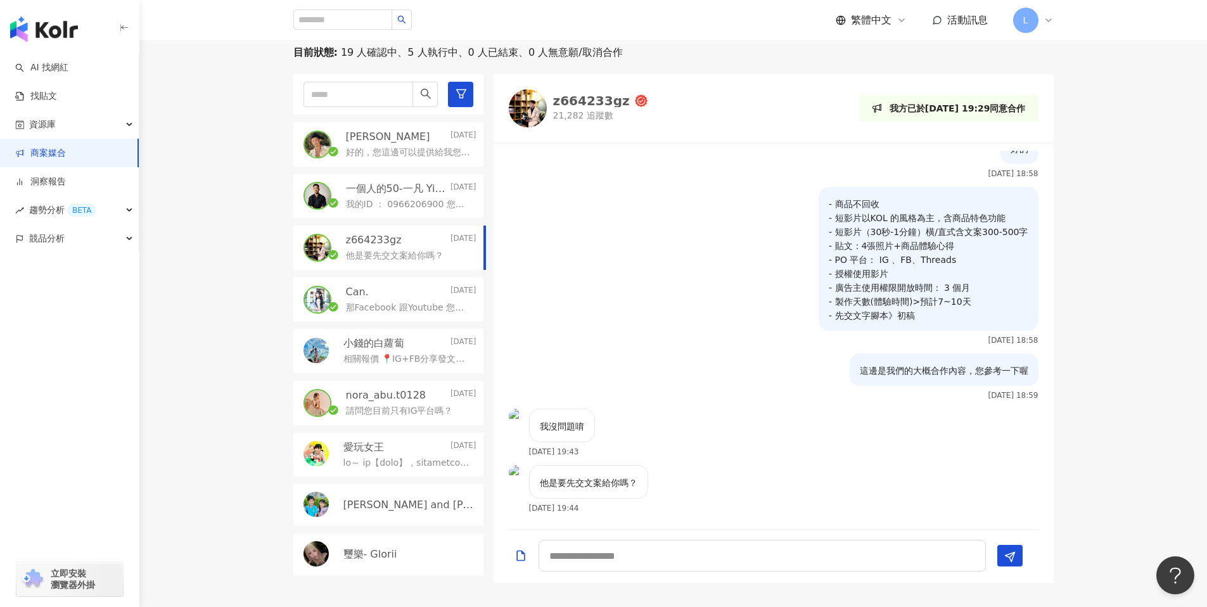
scroll to position [407, 0]
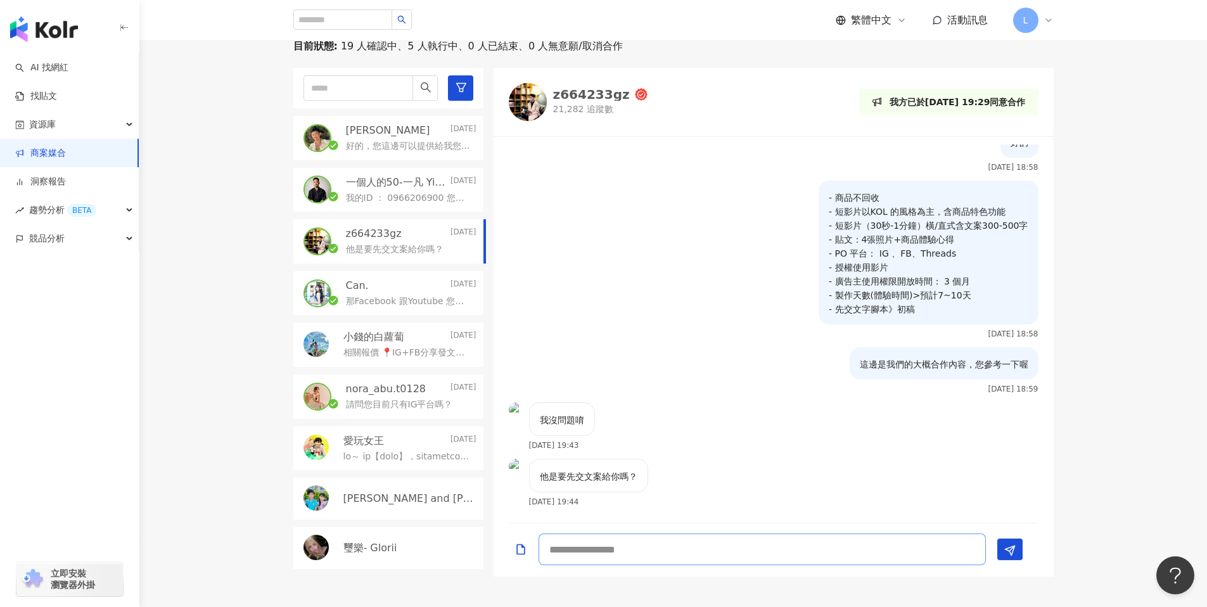
click at [631, 549] on textarea at bounding box center [762, 550] width 447 height 32
click at [603, 551] on textarea at bounding box center [762, 550] width 447 height 32
click at [605, 549] on textarea at bounding box center [762, 550] width 447 height 32
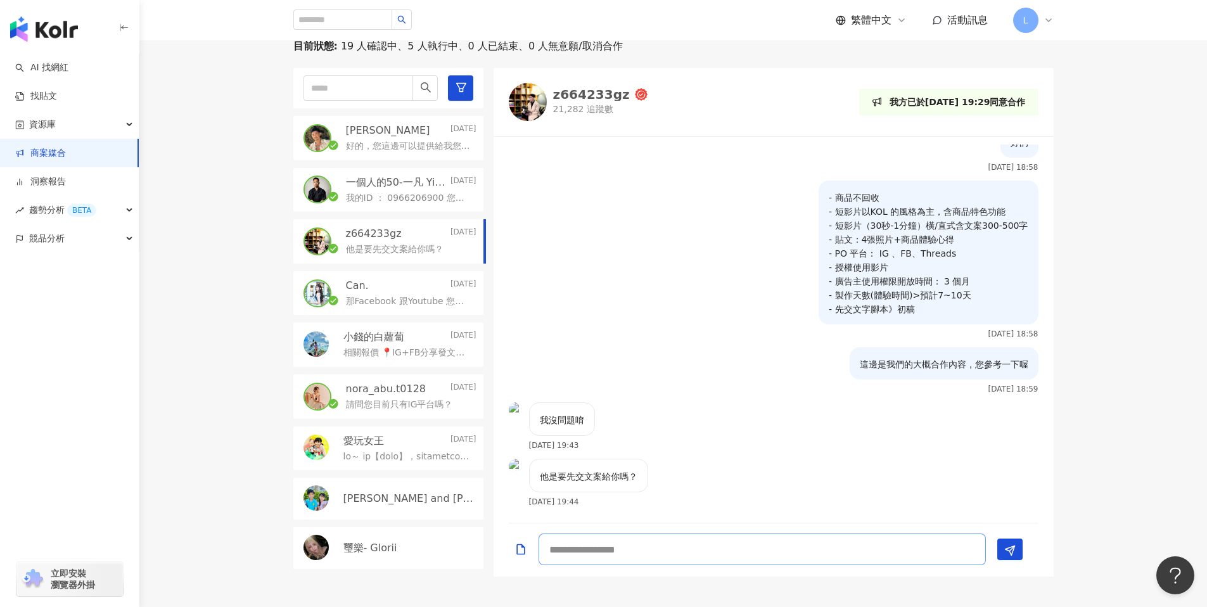
click at [605, 549] on textarea at bounding box center [762, 550] width 447 height 32
click at [671, 546] on textarea at bounding box center [762, 550] width 447 height 32
click at [245, 495] on div "目前狀態 : 19 人確認中、5 人執行中、0 人已結束、0 人無意願/取消合作 [PERSON_NAME] [DATE] 好的，您這邊可以提供給我您的合作方…" at bounding box center [673, 307] width 1068 height 537
click at [383, 412] on div "[PERSON_NAME]t0128 [DATE] 請問您目前只有IG平台嗎？" at bounding box center [388, 397] width 190 height 44
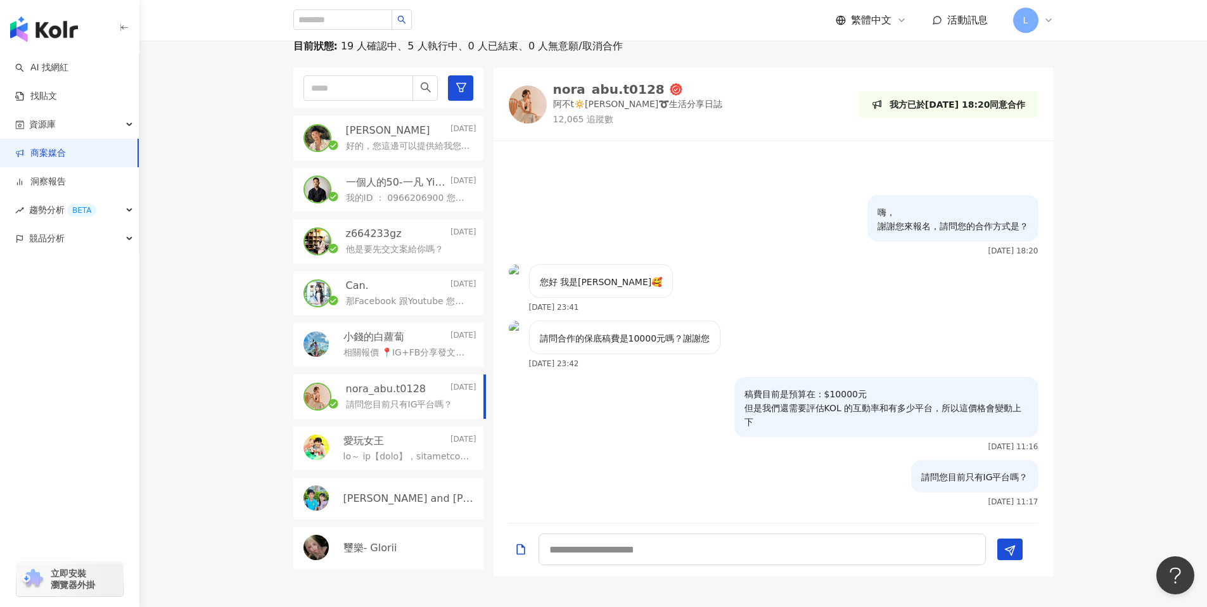
click at [372, 291] on div "Can. [DATE]" at bounding box center [411, 286] width 131 height 14
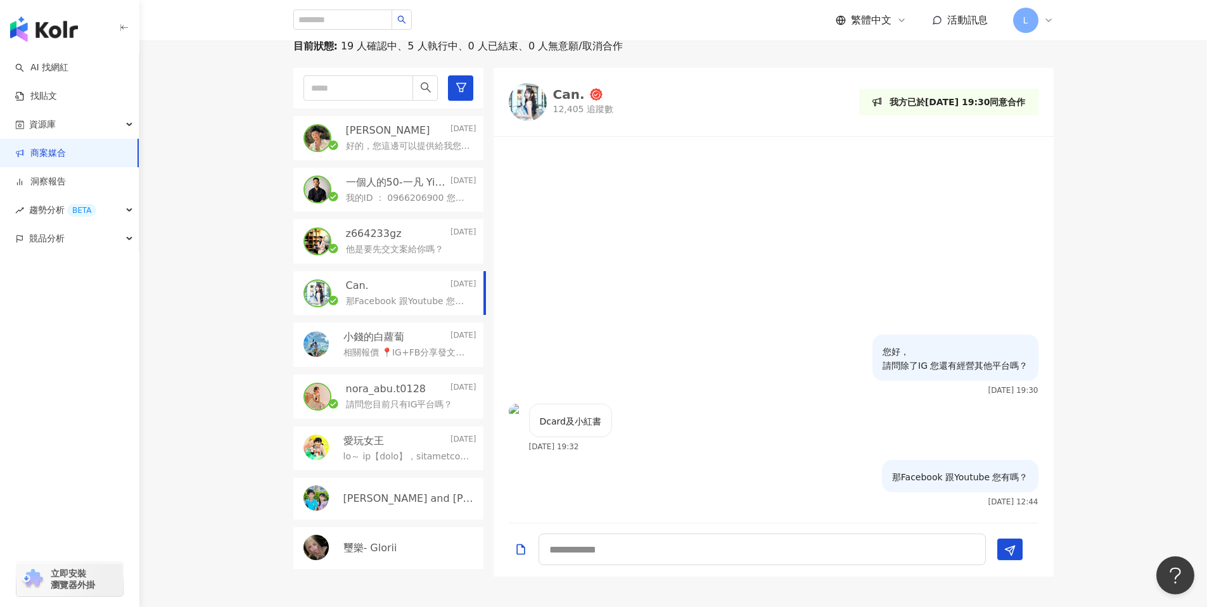
click at [378, 246] on p "他是要先交文案給你嗎？" at bounding box center [395, 249] width 98 height 13
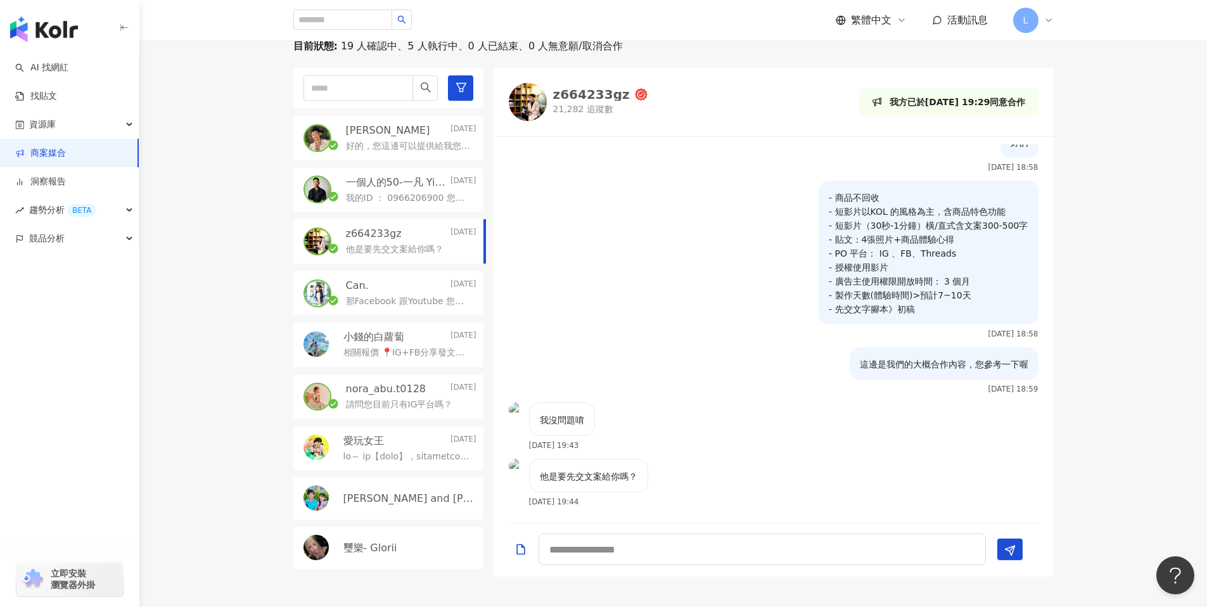
click at [365, 404] on p "請問您目前只有IG平台嗎？" at bounding box center [399, 405] width 107 height 13
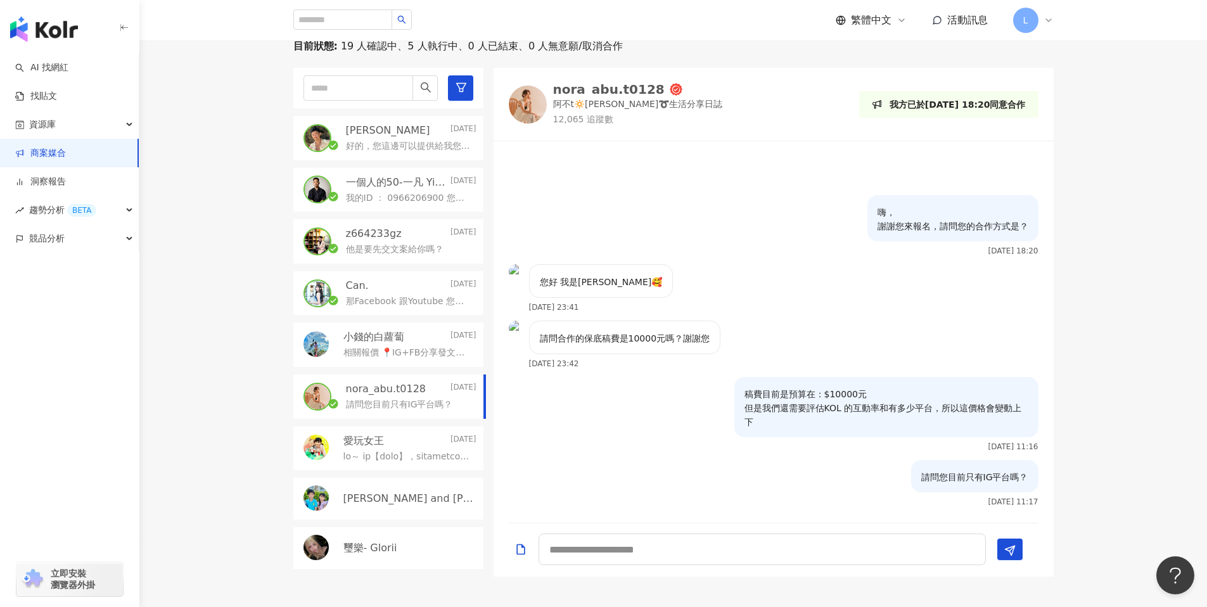
click at [420, 307] on p "那Facebook 跟Youtube 您有嗎？" at bounding box center [408, 301] width 125 height 13
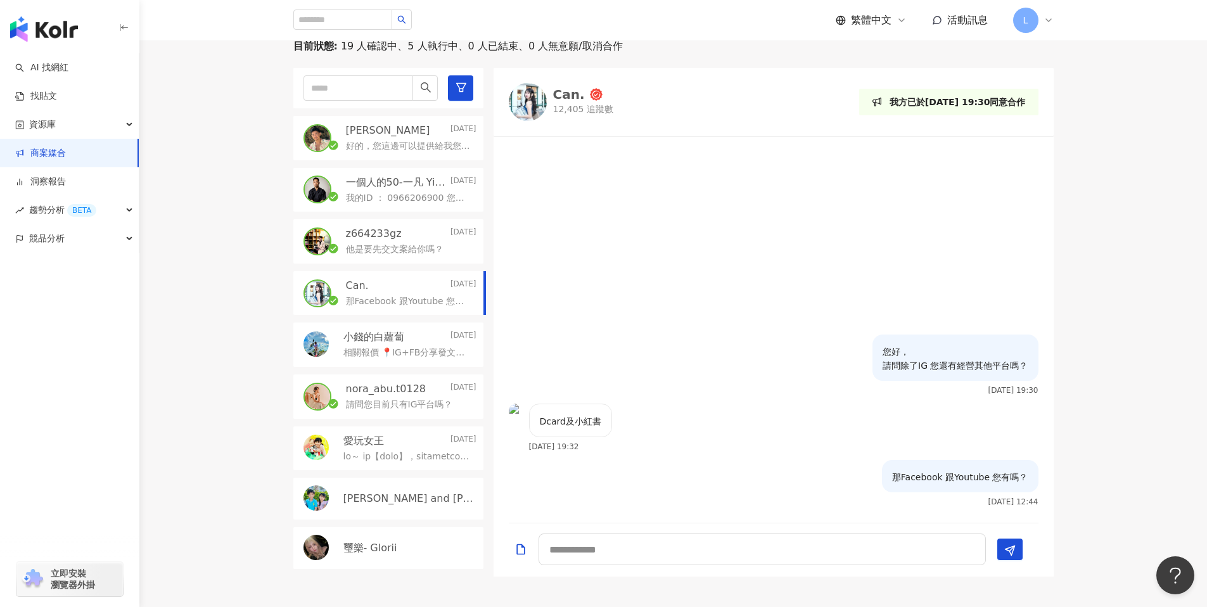
click at [373, 241] on div "他是要先交文案給你嗎？" at bounding box center [411, 248] width 131 height 15
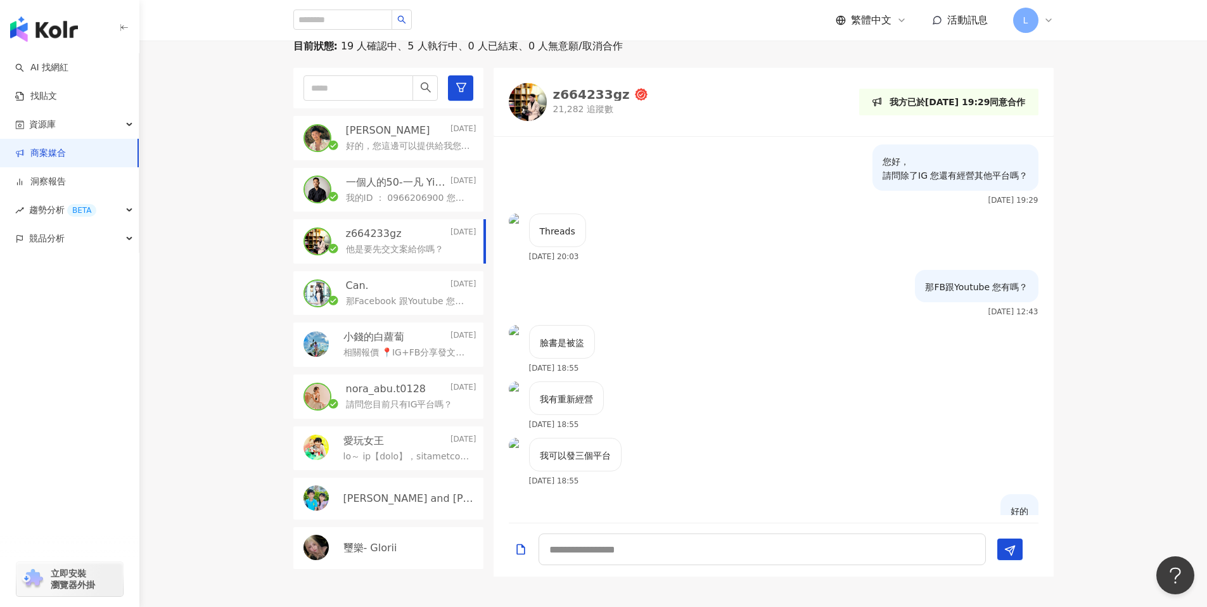
scroll to position [369, 0]
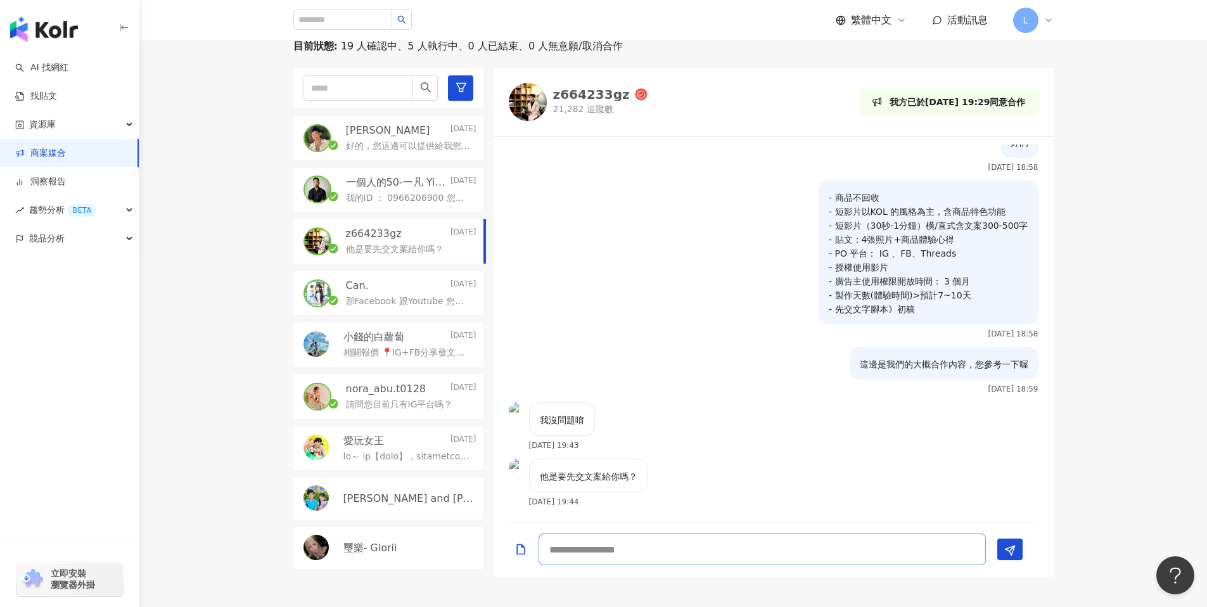
click at [617, 555] on textarea at bounding box center [762, 550] width 447 height 32
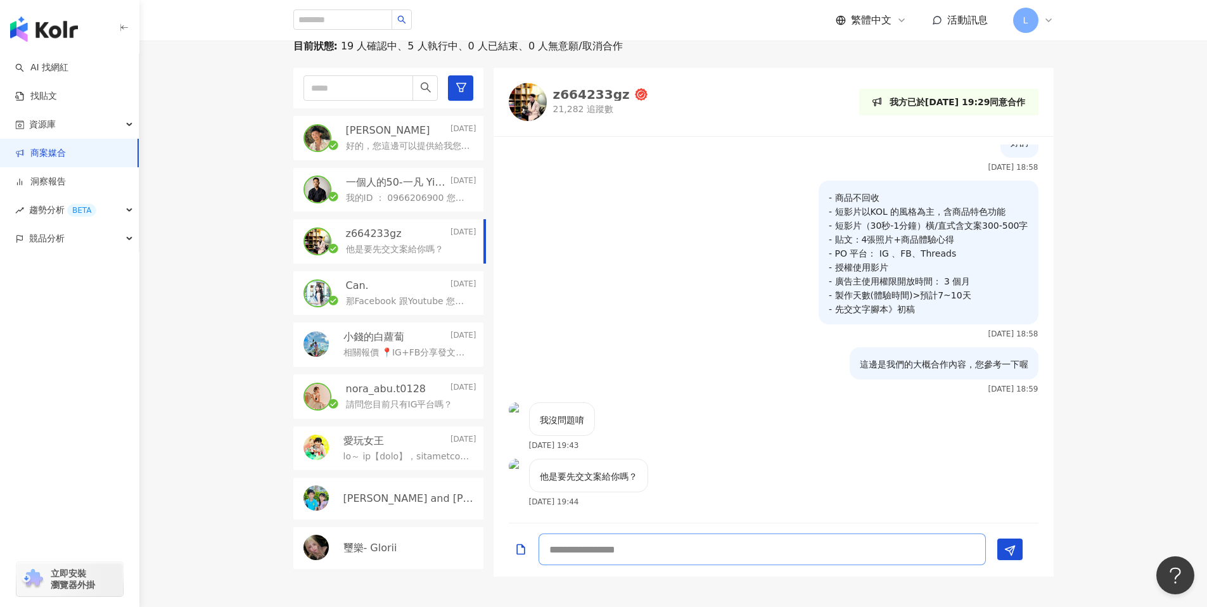
click at [617, 555] on textarea at bounding box center [762, 550] width 447 height 32
click at [619, 420] on div "我沒問題唷 [DATE] 19:43" at bounding box center [774, 430] width 560 height 56
click at [677, 477] on div "他是要先交文案給你嗎？ [DATE] 19:44" at bounding box center [774, 487] width 560 height 56
click at [632, 432] on div "我沒問題唷 [DATE] 19:43" at bounding box center [774, 430] width 560 height 56
click at [671, 478] on div "他是要先交文案給你嗎？ [DATE] 19:44" at bounding box center [774, 487] width 560 height 56
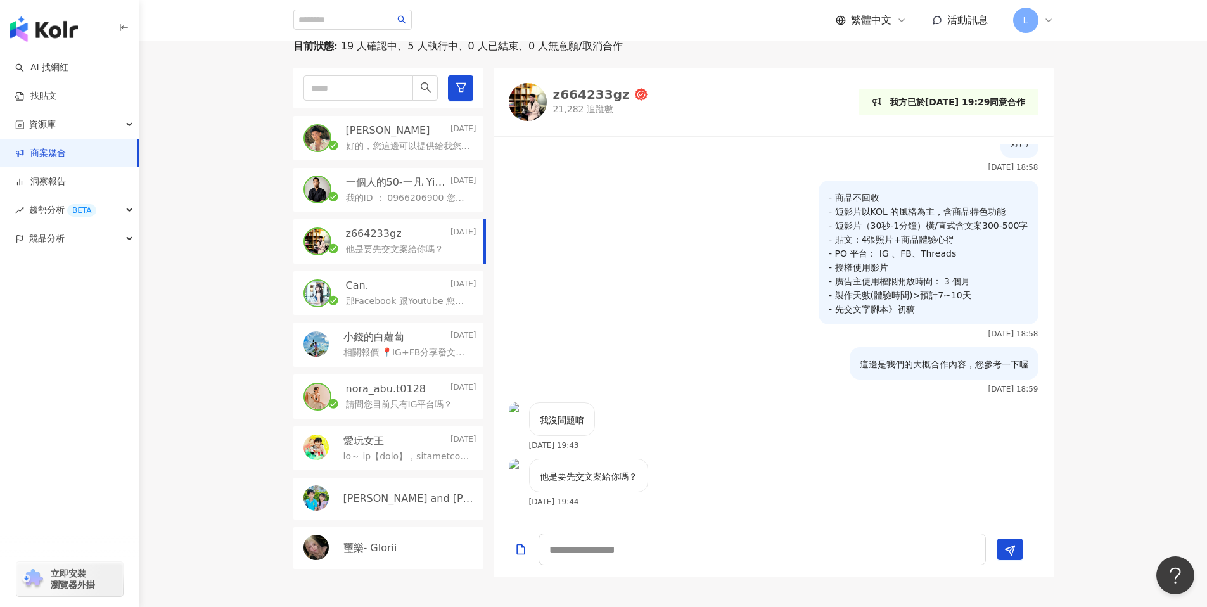
drag, startPoint x: 632, startPoint y: 420, endPoint x: 690, endPoint y: 469, distance: 75.5
click at [633, 420] on div "我沒問題唷 [DATE] 19:43" at bounding box center [774, 430] width 560 height 56
click at [694, 480] on div "他是要先交文案給你嗎？ [DATE] 19:44" at bounding box center [774, 487] width 560 height 56
click at [678, 472] on div "他是要先交文案給你嗎？ [DATE] 19:44" at bounding box center [774, 487] width 560 height 56
click at [586, 555] on textarea at bounding box center [762, 550] width 447 height 32
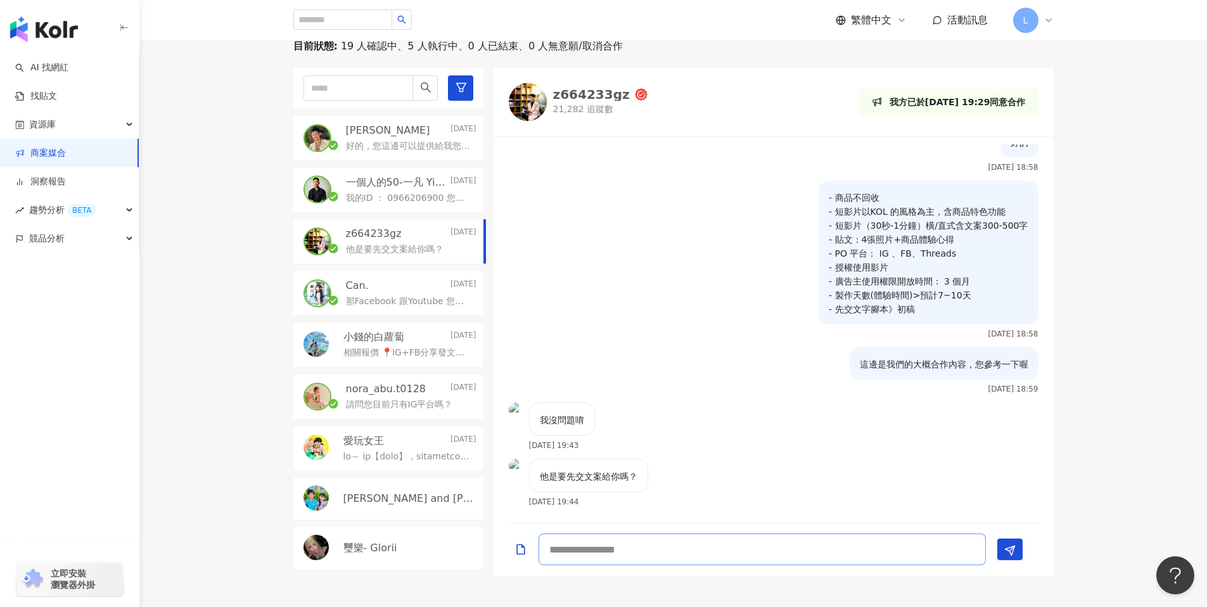
click at [586, 555] on textarea at bounding box center [762, 550] width 447 height 32
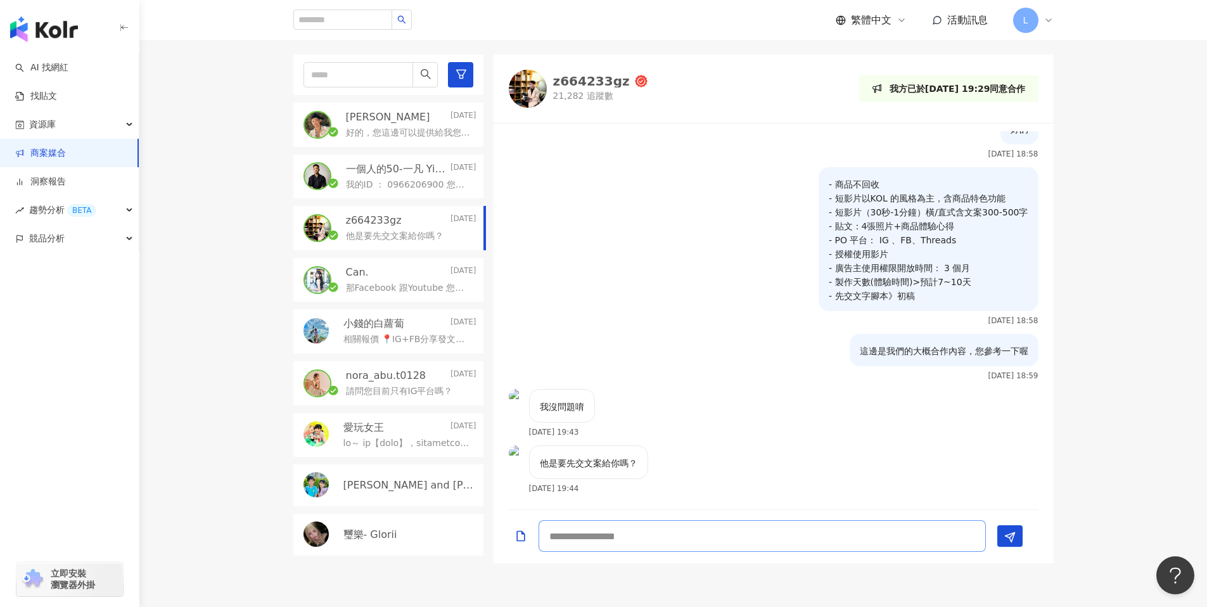
scroll to position [281, 0]
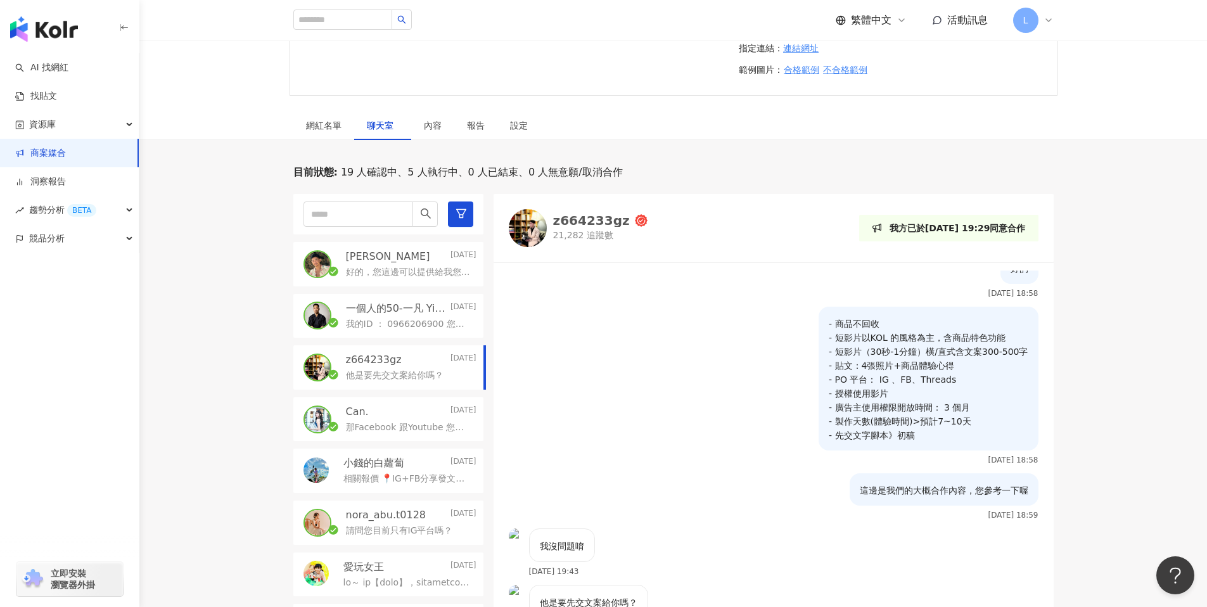
click at [1207, 267] on html "AI 找網紅 找貼文 資源庫 商案媒合 洞察報告 趨勢分析 BETA 競品分析 立即安裝 瀏覽器外掛 繁體中文 活動訊息 L 活動列表 Duoflask 吸飲…" at bounding box center [603, 22] width 1207 height 607
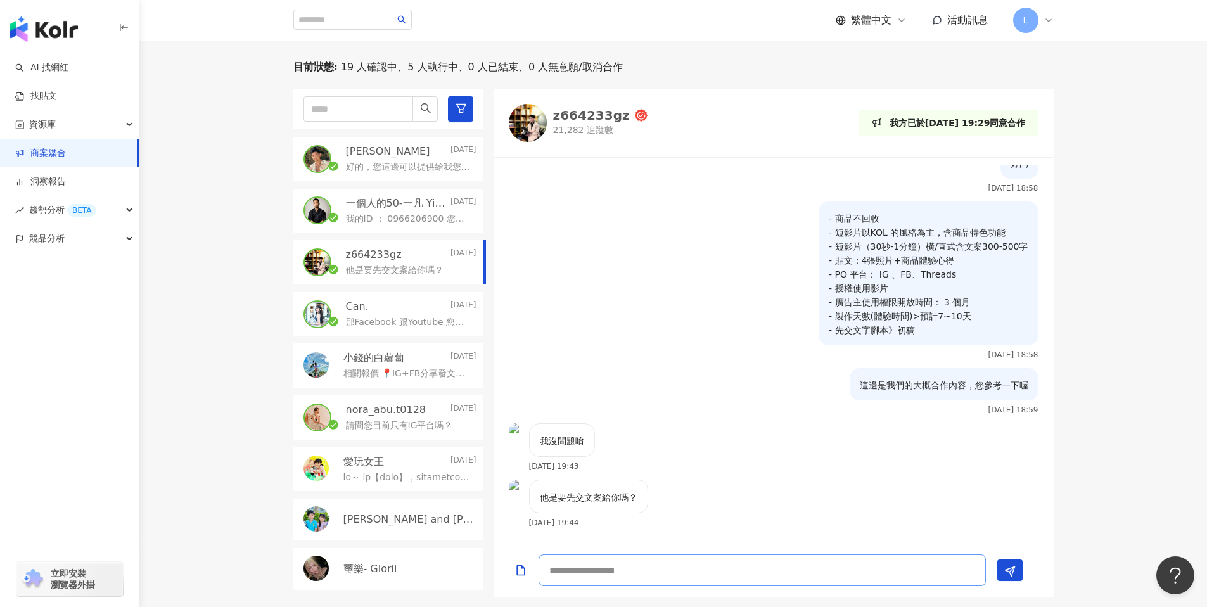
scroll to position [388, 0]
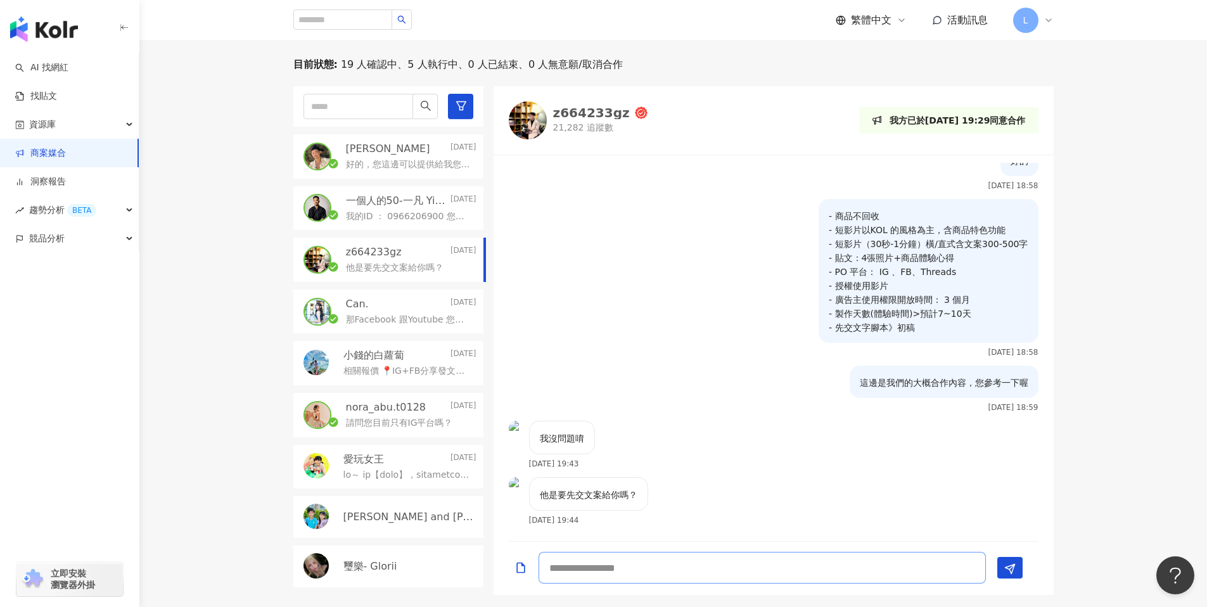
click at [601, 574] on textarea at bounding box center [762, 568] width 447 height 32
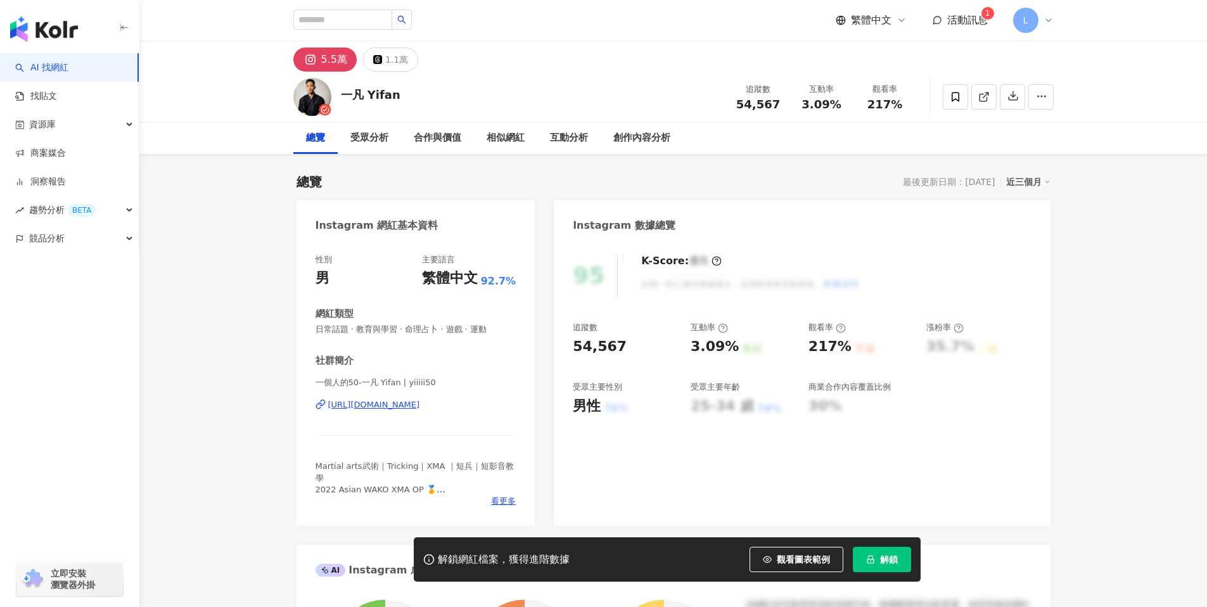
click at [411, 405] on div "https://www.instagram.com/yiiiii50/" at bounding box center [374, 404] width 92 height 11
click at [982, 19] on span "活動訊息" at bounding box center [967, 20] width 41 height 12
click at [1127, 55] on div "5.5萬 1.1萬" at bounding box center [673, 56] width 1068 height 30
click at [982, 20] on span "活動訊息" at bounding box center [967, 20] width 41 height 12
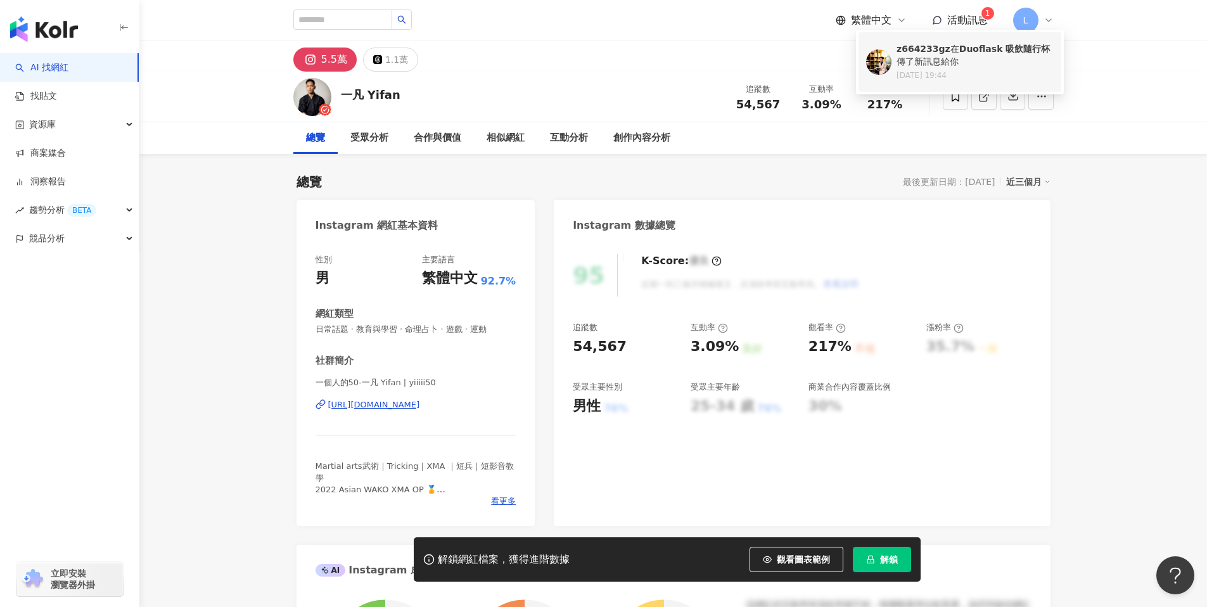
click at [984, 78] on div "[DATE] 19:44" at bounding box center [975, 75] width 157 height 11
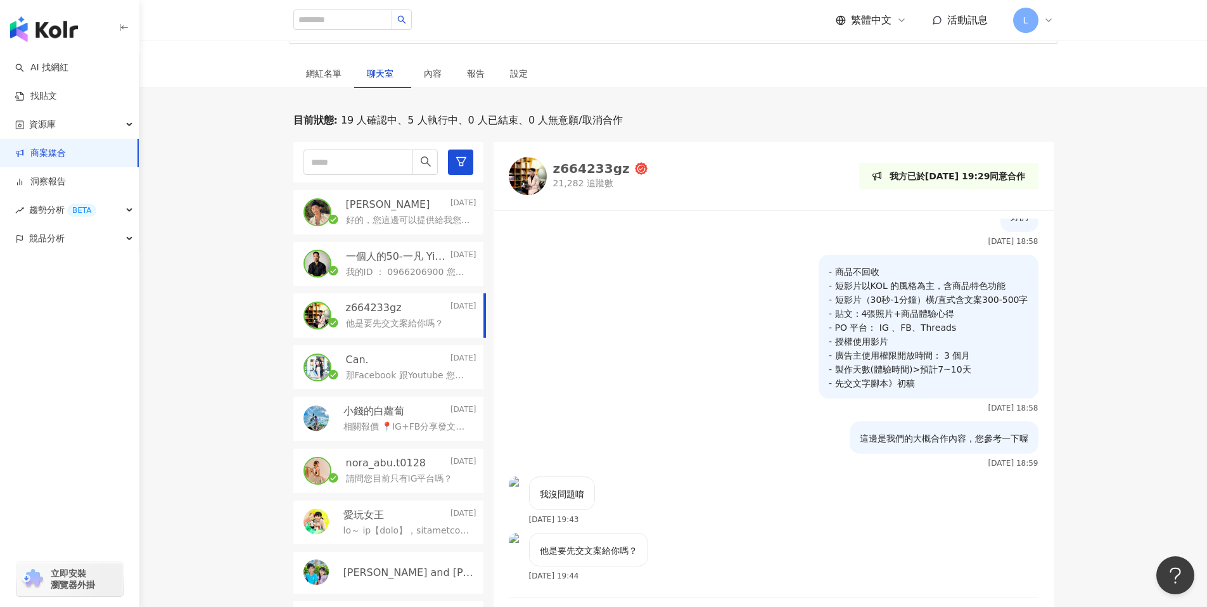
scroll to position [385, 0]
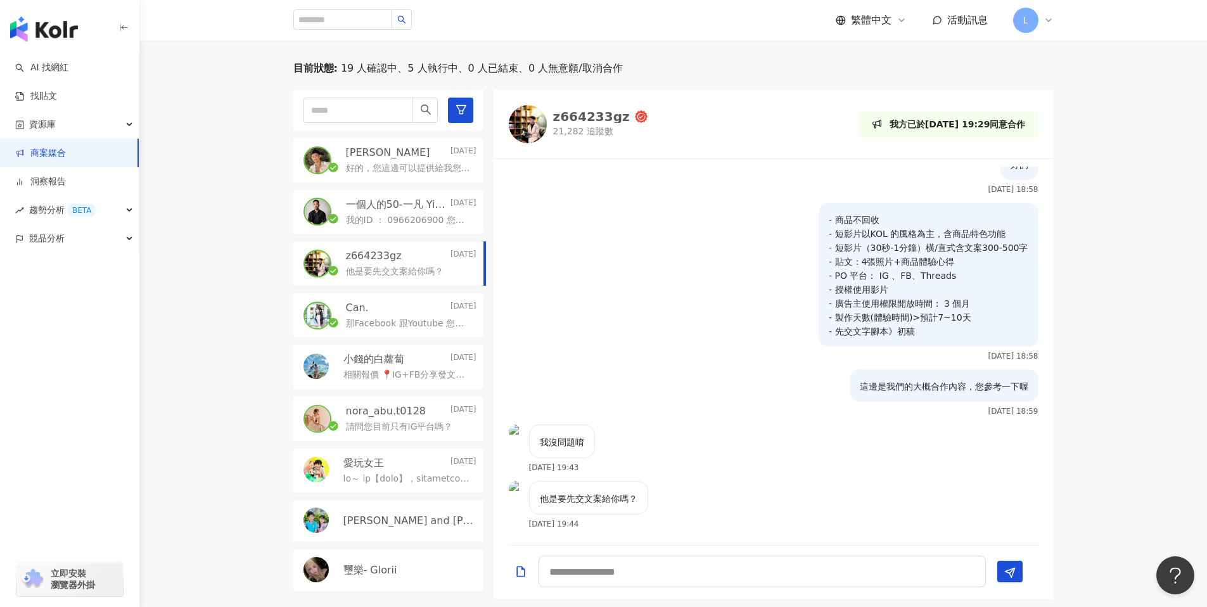
click at [671, 485] on div "他是要先交文案給你嗎？ [DATE] 19:44" at bounding box center [774, 509] width 560 height 56
click at [589, 569] on textarea at bounding box center [762, 572] width 447 height 32
click at [607, 570] on textarea at bounding box center [762, 572] width 447 height 32
click at [199, 175] on div "目前狀態 : 19 人確認中、5 人執行中、0 人已結束、0 人無意願/取消合作 [PERSON_NAME] [DATE] 好的，您這邊可以提供給我您的合作方…" at bounding box center [673, 329] width 1068 height 537
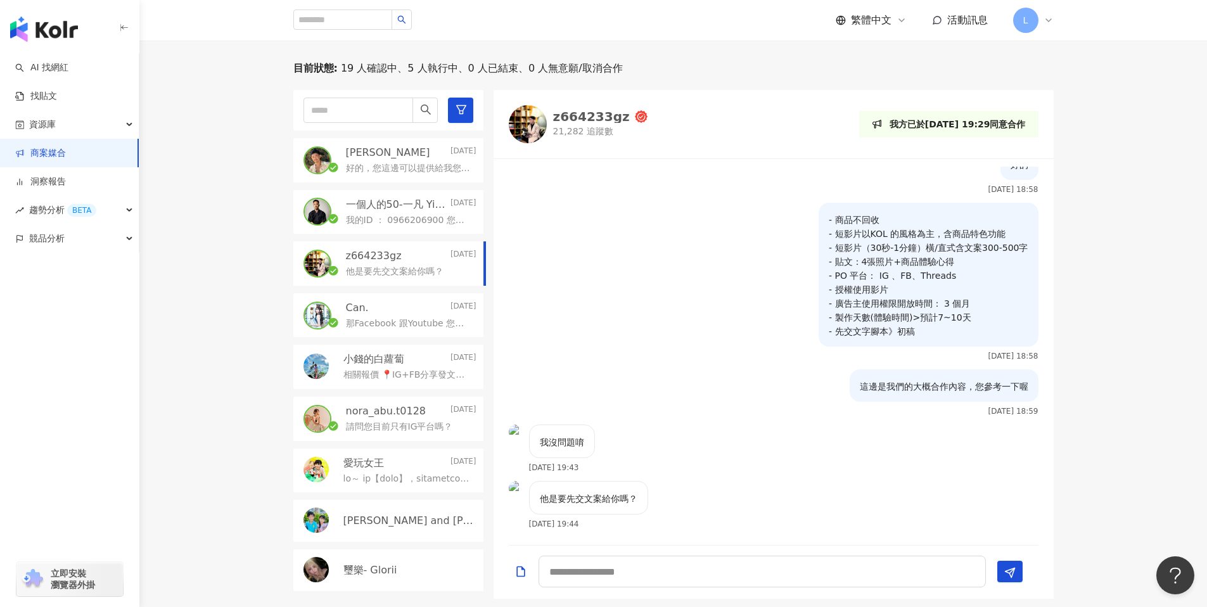
click at [199, 175] on div "目前狀態 : 19 人確認中、5 人執行中、0 人已結束、0 人無意願/取消合作 [PERSON_NAME] [DATE] 好的，您這邊可以提供給我您的合作方…" at bounding box center [673, 329] width 1068 height 537
click at [1098, 182] on div "目前狀態 : 19 人確認中、5 人執行中、0 人已結束、0 人無意願/取消合作 [PERSON_NAME] [DATE] 好的，您這邊可以提供給我您的合作方…" at bounding box center [673, 329] width 1068 height 537
